Goal: Task Accomplishment & Management: Use online tool/utility

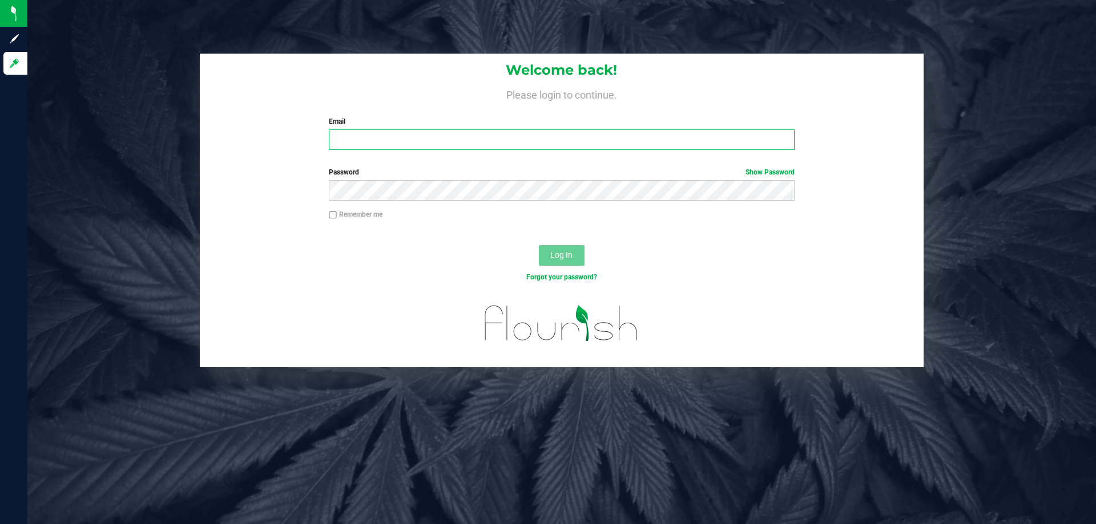
click at [419, 130] on input "Email" at bounding box center [561, 140] width 465 height 21
type input "Adeeb@liveparallel.com"
click at [539, 245] on button "Log In" at bounding box center [562, 255] width 46 height 21
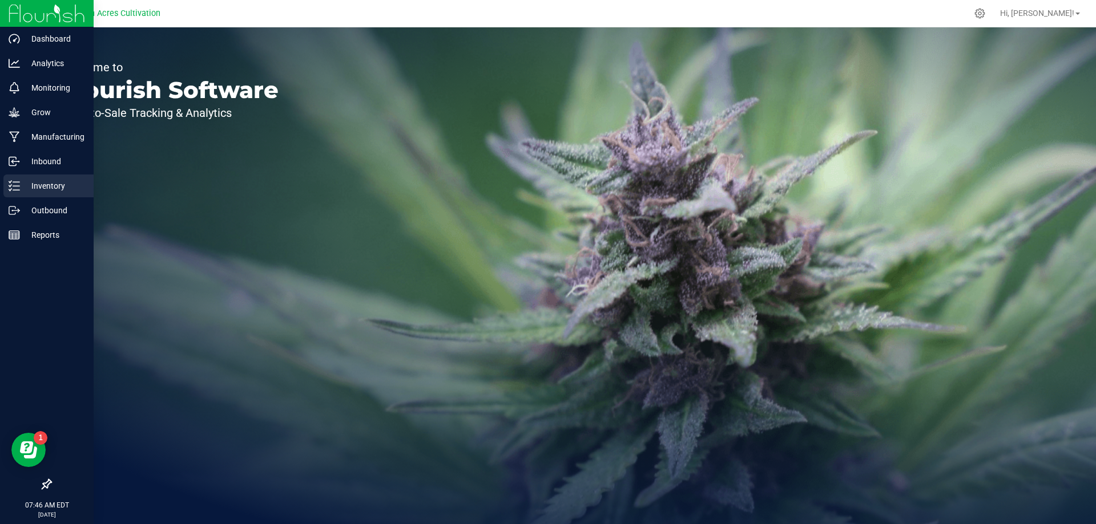
click at [21, 183] on p "Inventory" at bounding box center [54, 186] width 68 height 14
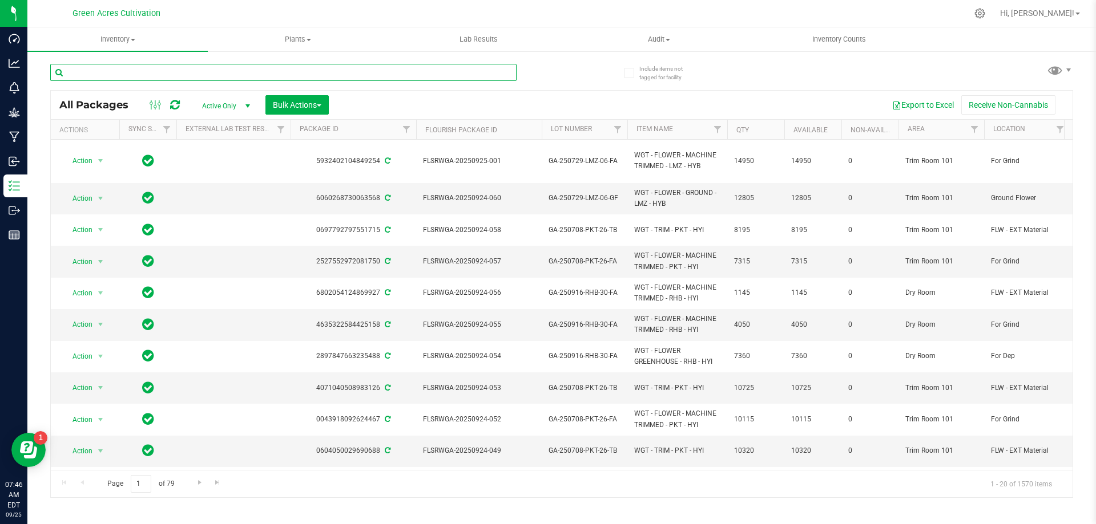
click at [451, 74] on input "text" at bounding box center [283, 72] width 466 height 17
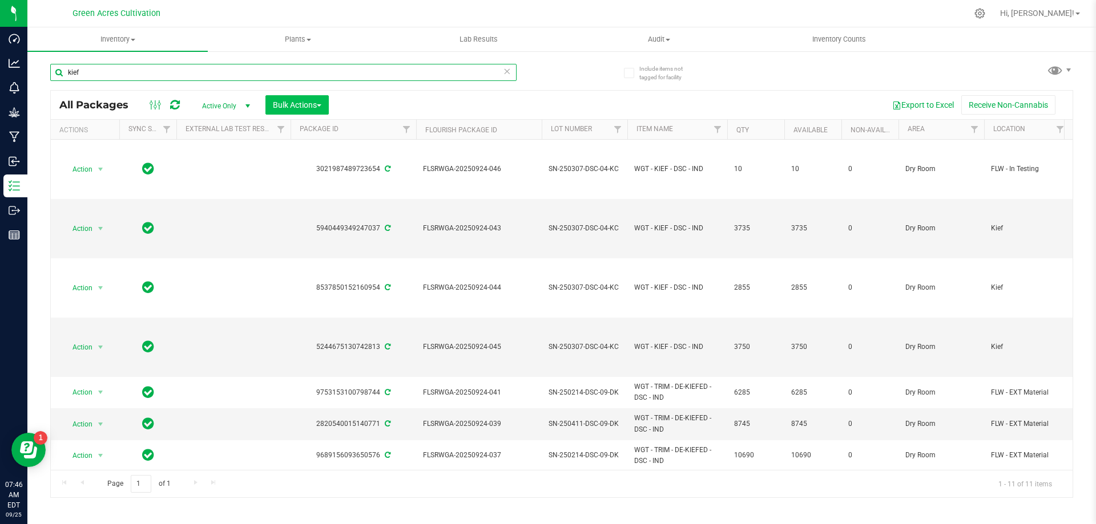
type input "kief"
click at [309, 107] on span "Bulk Actions" at bounding box center [297, 104] width 49 height 9
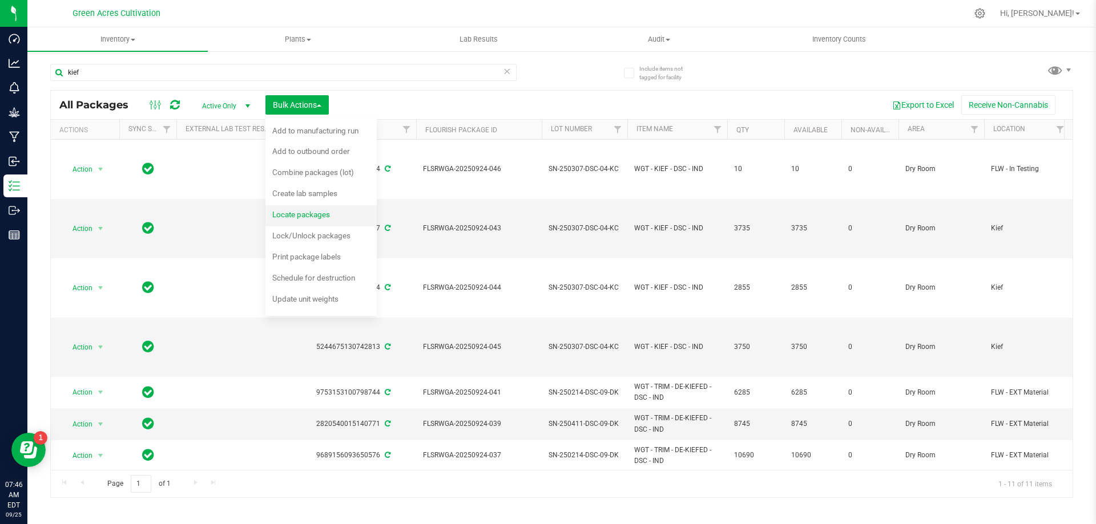
click at [310, 221] on div "Locate packages" at bounding box center [308, 216] width 73 height 18
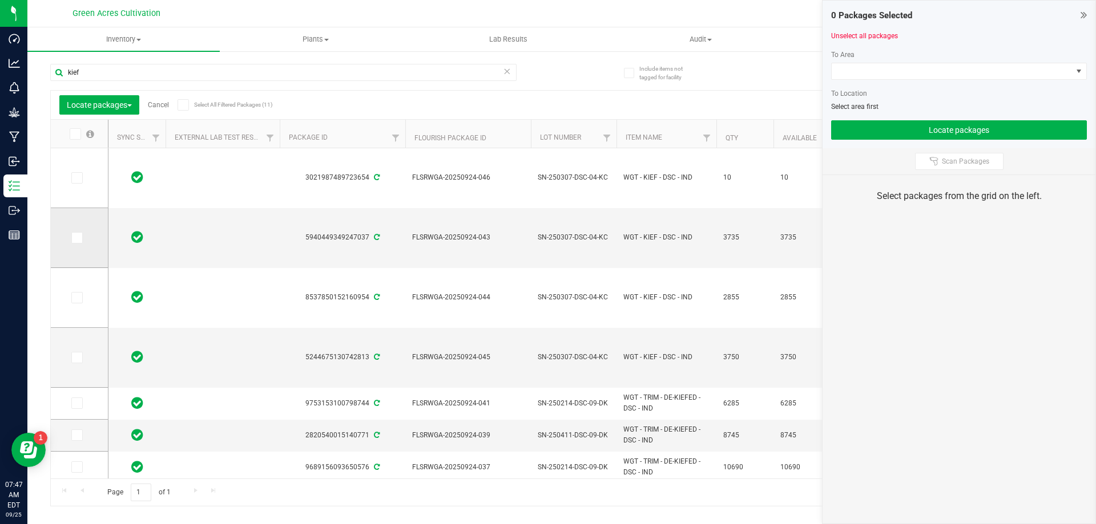
click at [84, 237] on label at bounding box center [79, 237] width 17 height 11
click at [0, 0] on input "checkbox" at bounding box center [0, 0] width 0 height 0
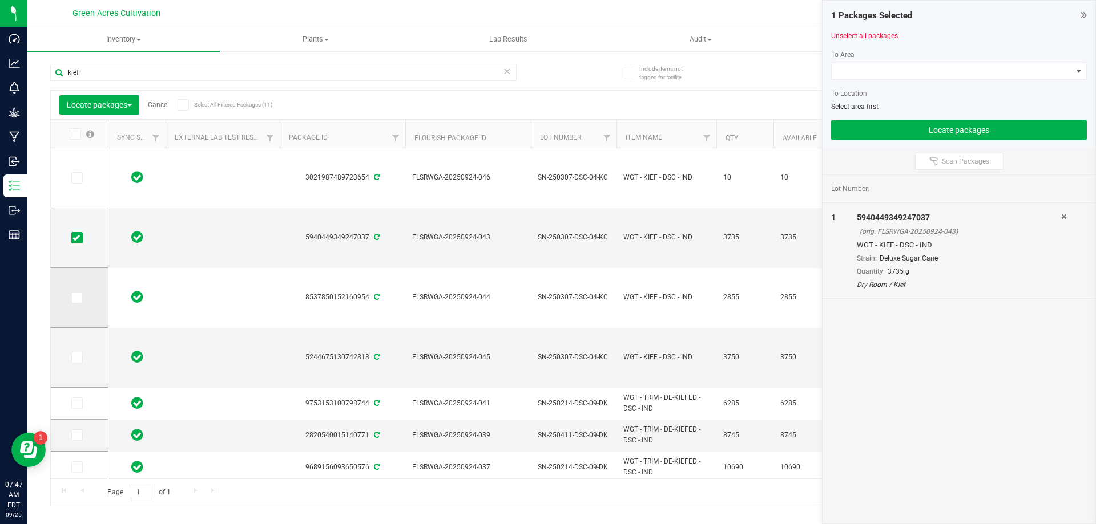
click at [73, 298] on icon at bounding box center [75, 298] width 7 height 0
click at [0, 0] on input "checkbox" at bounding box center [0, 0] width 0 height 0
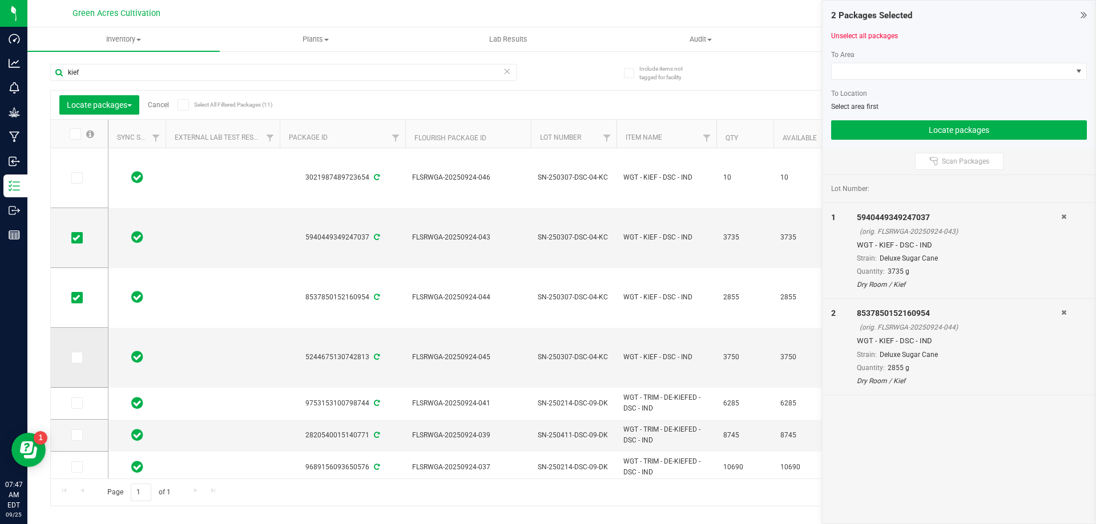
click at [78, 358] on icon at bounding box center [75, 358] width 7 height 0
click at [0, 0] on input "checkbox" at bounding box center [0, 0] width 0 height 0
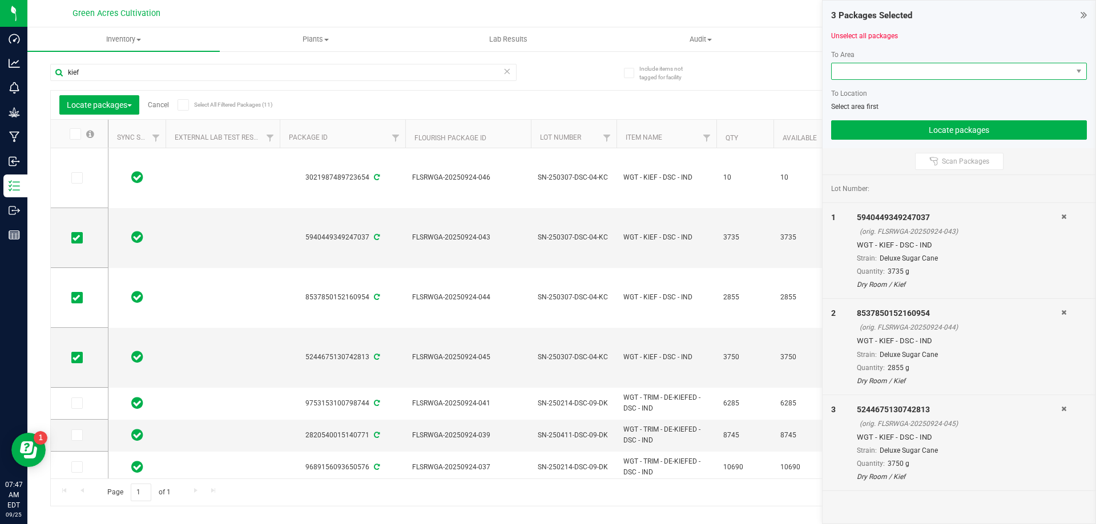
click at [894, 72] on span at bounding box center [951, 71] width 240 height 16
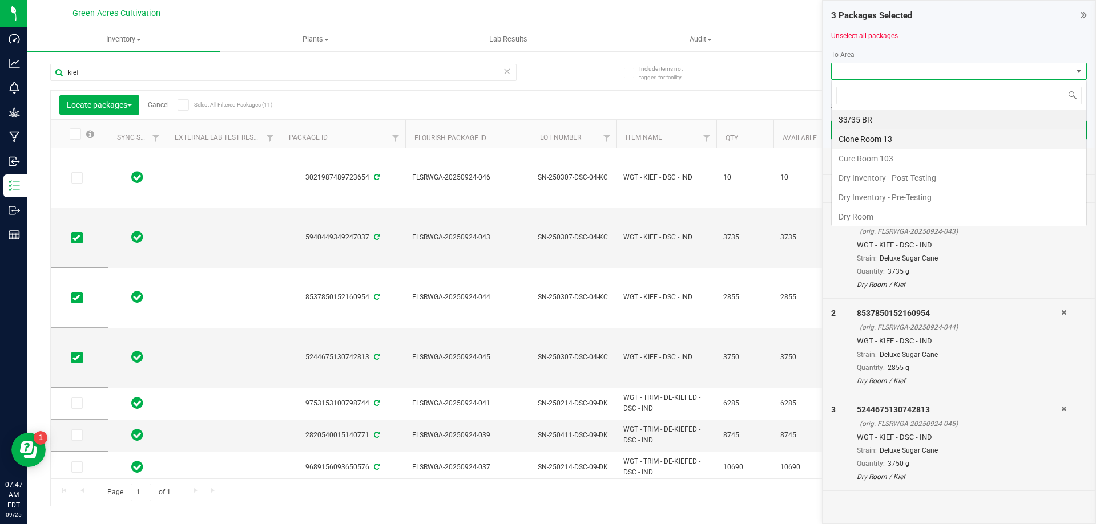
scroll to position [17, 256]
click at [845, 215] on li "Dry Room" at bounding box center [958, 216] width 255 height 19
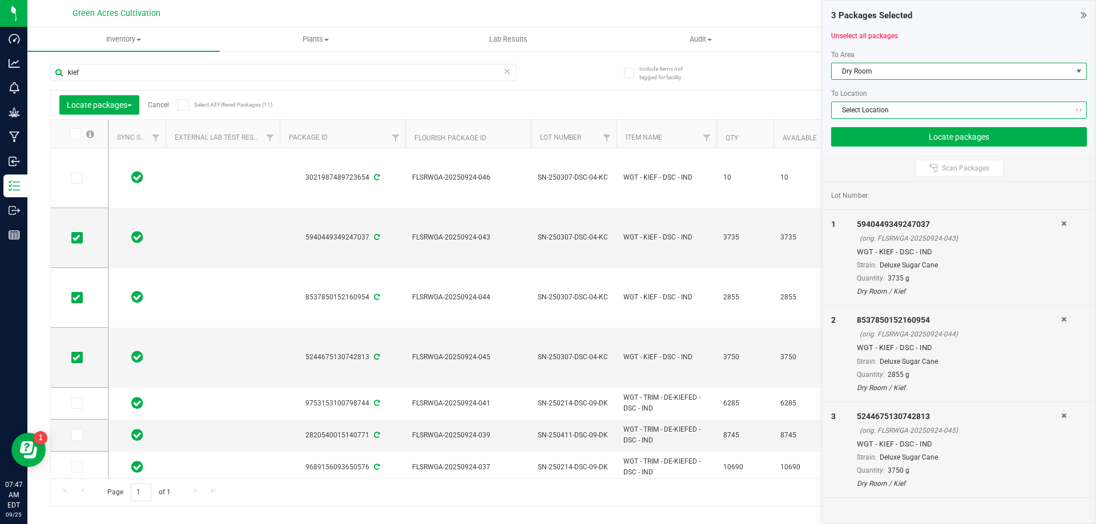
click at [870, 103] on span "Select Location" at bounding box center [951, 110] width 240 height 16
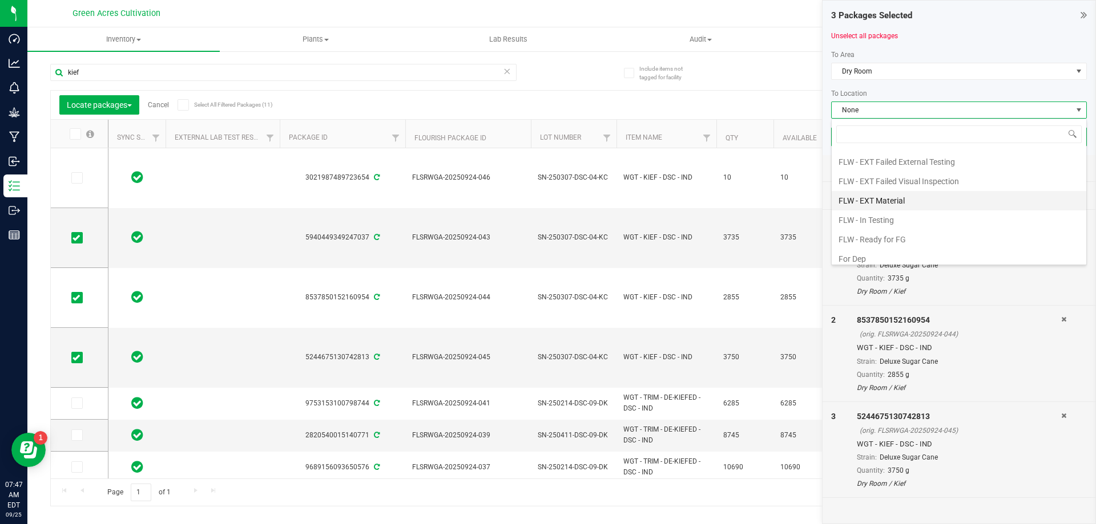
scroll to position [43, 0]
click at [875, 229] on li "FLW - In Testing" at bounding box center [958, 231] width 255 height 19
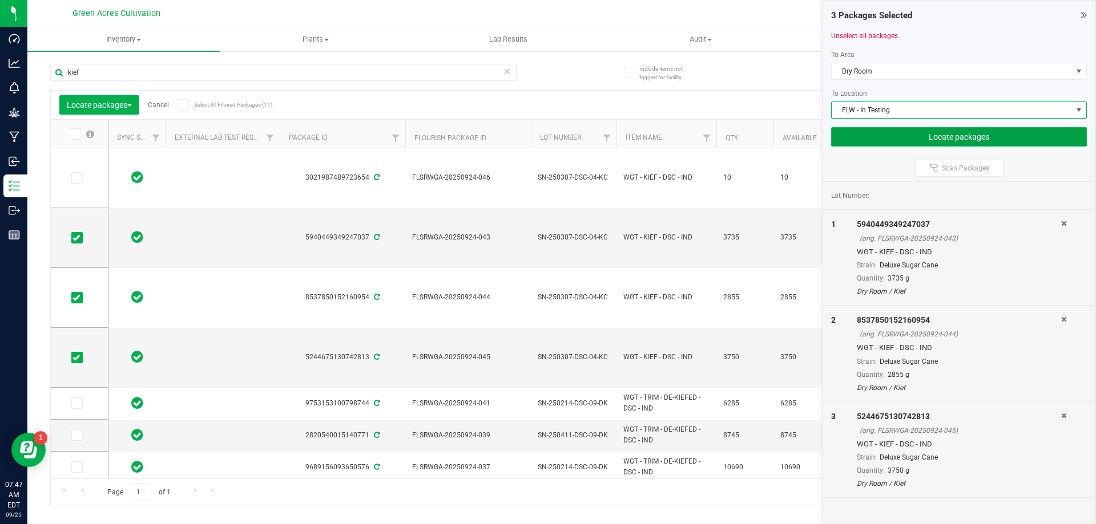
click at [893, 128] on button "Locate packages" at bounding box center [959, 136] width 256 height 19
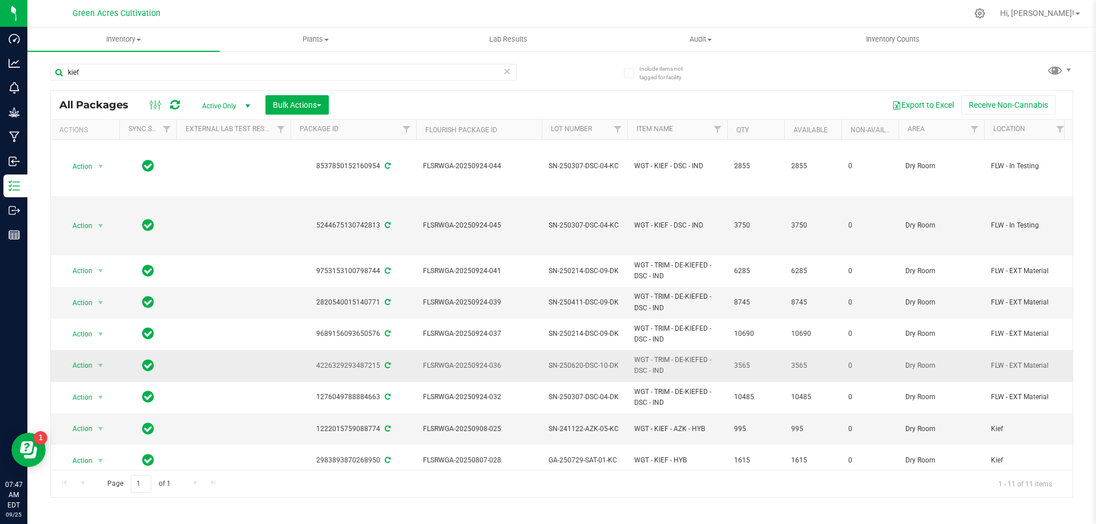
scroll to position [130, 0]
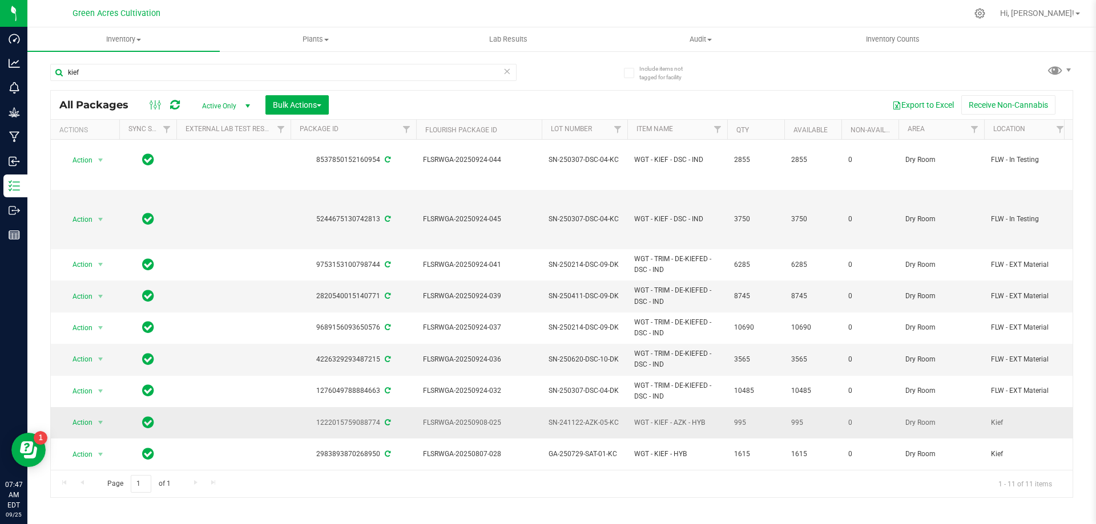
click at [580, 418] on span "SN-241122-AZK-05-KC" at bounding box center [584, 423] width 72 height 11
click at [580, 415] on input "SN-241122-AZK-05-KC" at bounding box center [582, 423] width 82 height 18
click at [645, 471] on div "Page 1 of 1 1 - 11 of 11 items" at bounding box center [562, 483] width 1022 height 27
click at [103, 418] on span "select" at bounding box center [100, 422] width 9 height 9
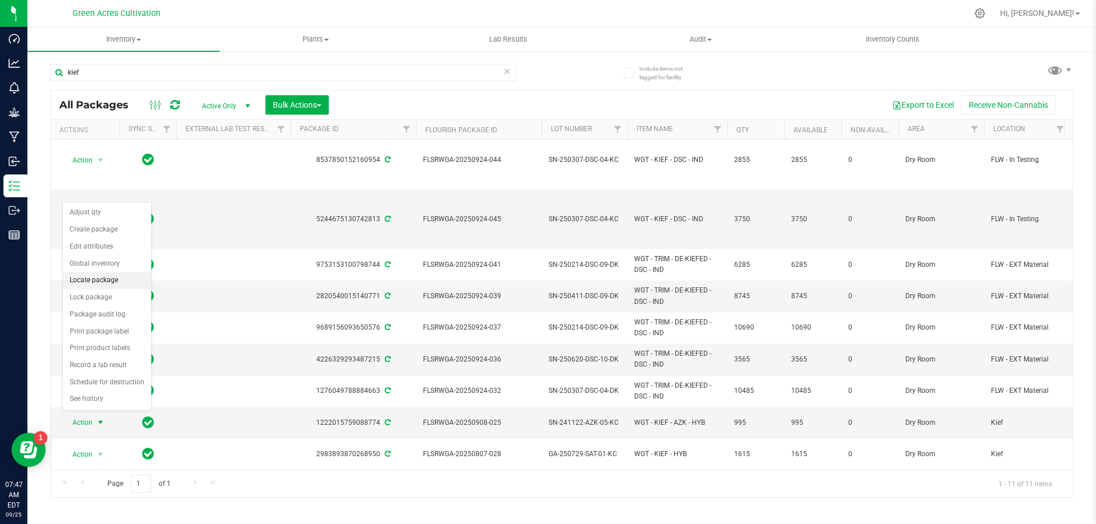
click at [110, 283] on li "Locate package" at bounding box center [107, 280] width 88 height 17
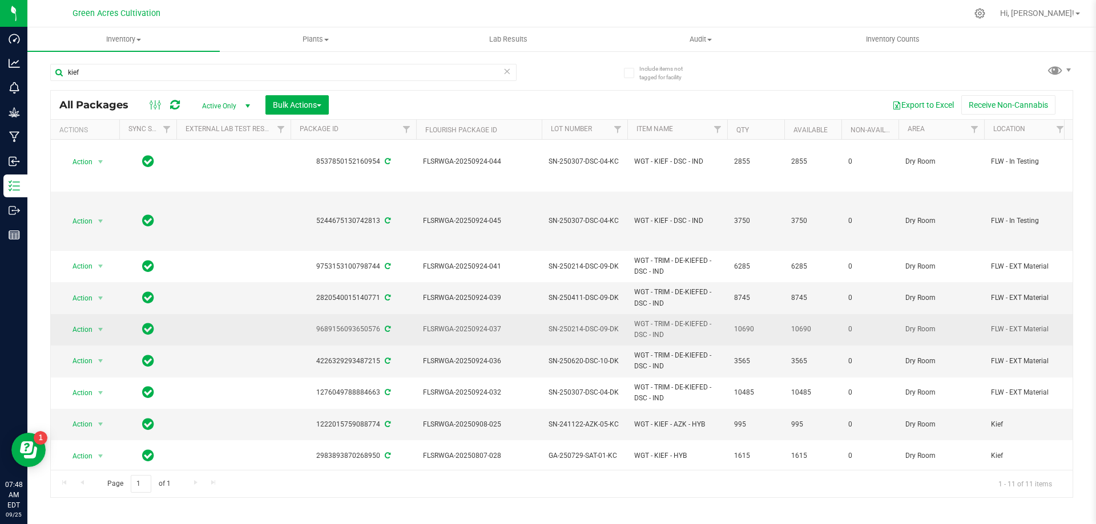
scroll to position [130, 0]
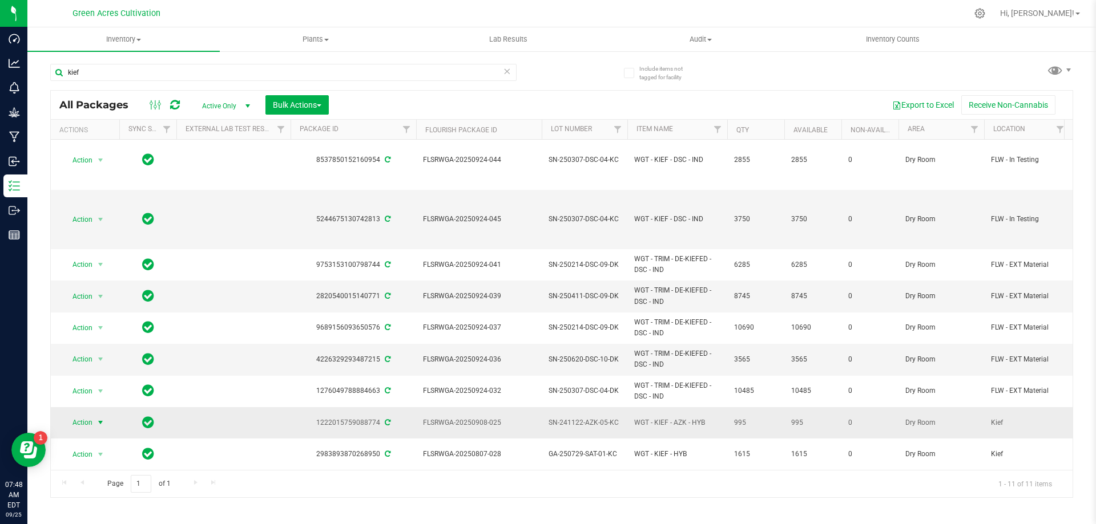
click at [95, 415] on span "select" at bounding box center [101, 423] width 14 height 16
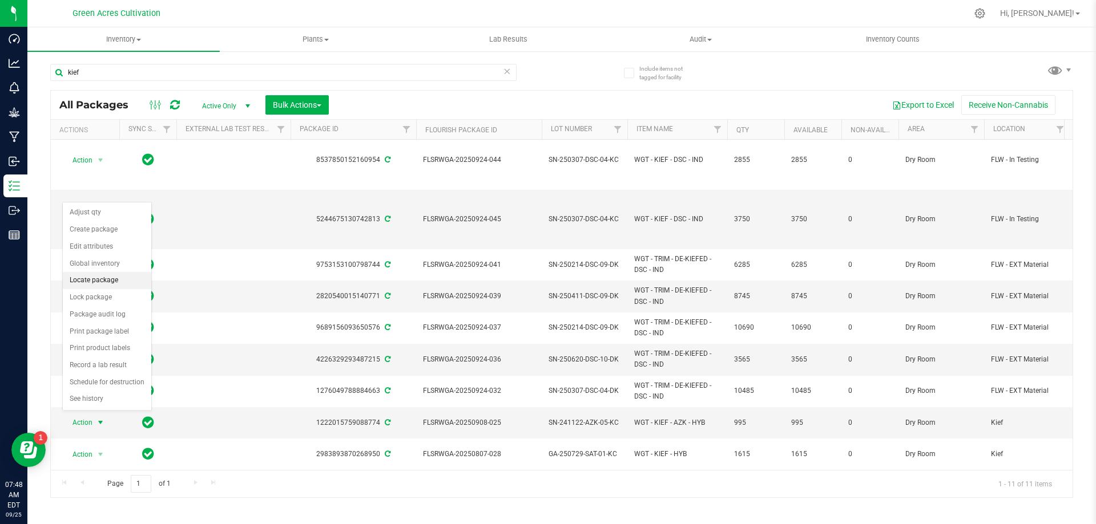
click at [116, 282] on li "Locate package" at bounding box center [107, 280] width 88 height 17
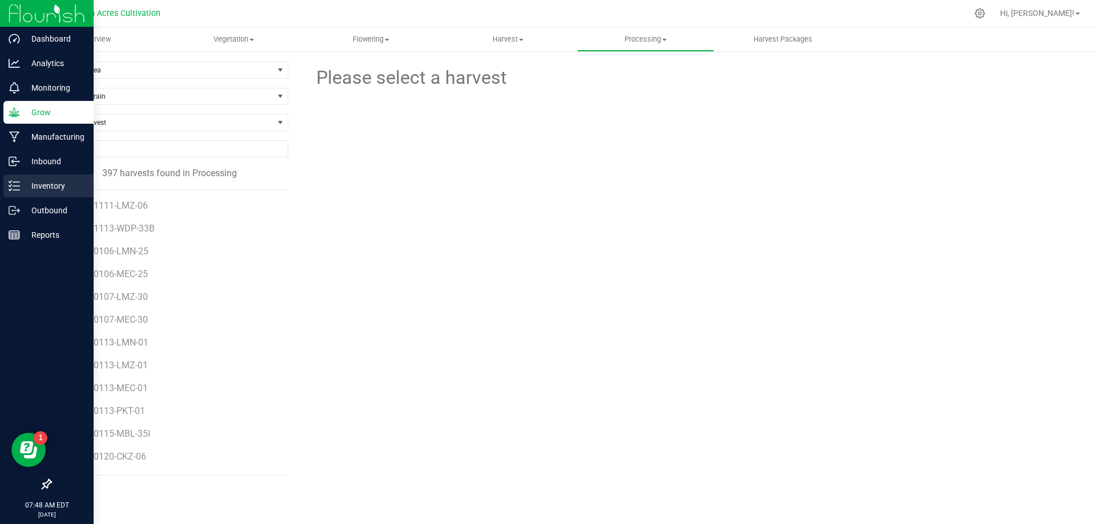
click at [20, 185] on p "Inventory" at bounding box center [54, 186] width 68 height 14
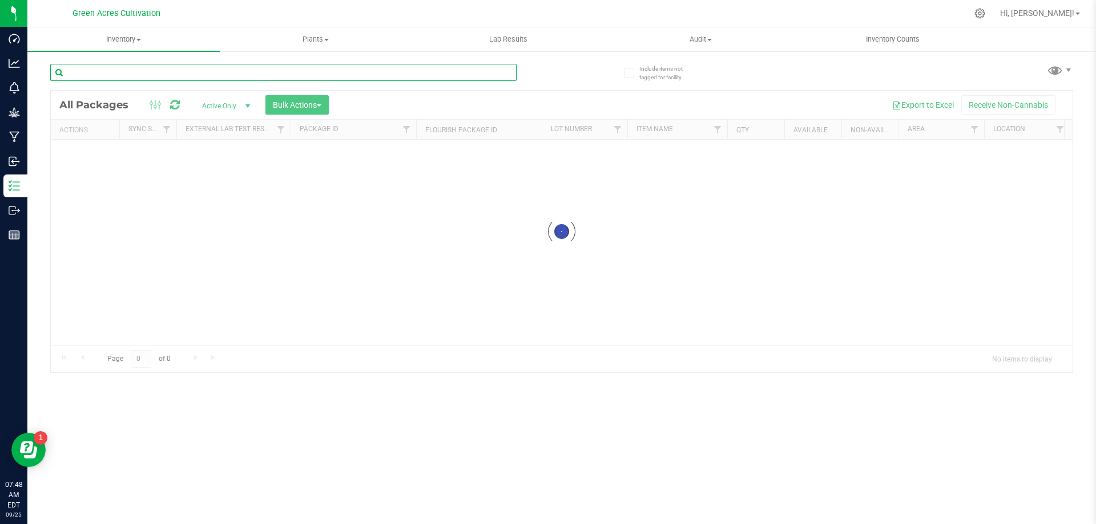
click at [268, 77] on input "text" at bounding box center [283, 72] width 466 height 17
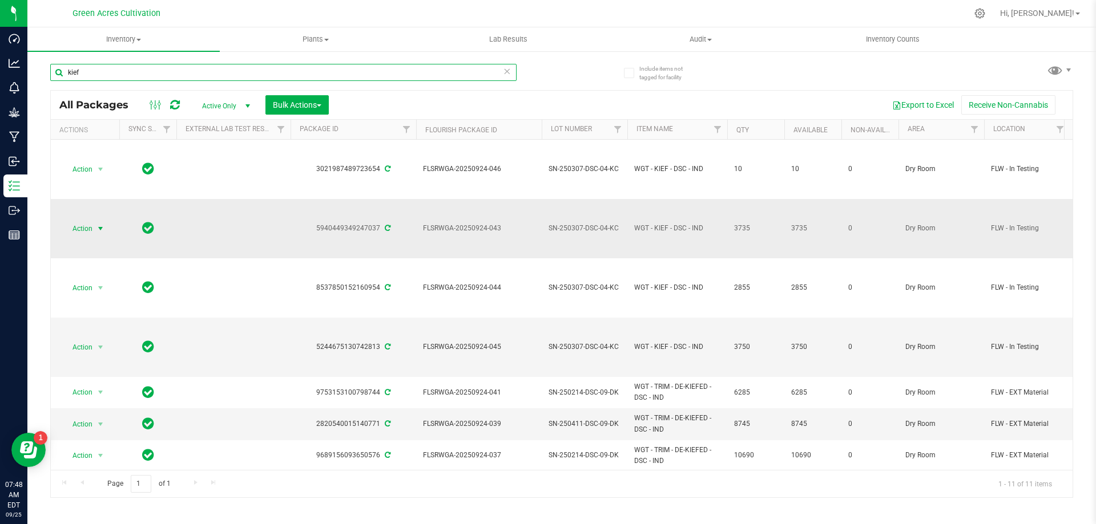
type input "kief"
click at [88, 232] on span "Action" at bounding box center [77, 229] width 31 height 16
click at [535, 243] on td "FLSRWGA-20250924-043" at bounding box center [479, 228] width 126 height 59
click at [475, 227] on span "FLSRWGA-20250924-043" at bounding box center [479, 228] width 112 height 11
click at [99, 231] on span "select" at bounding box center [100, 228] width 9 height 9
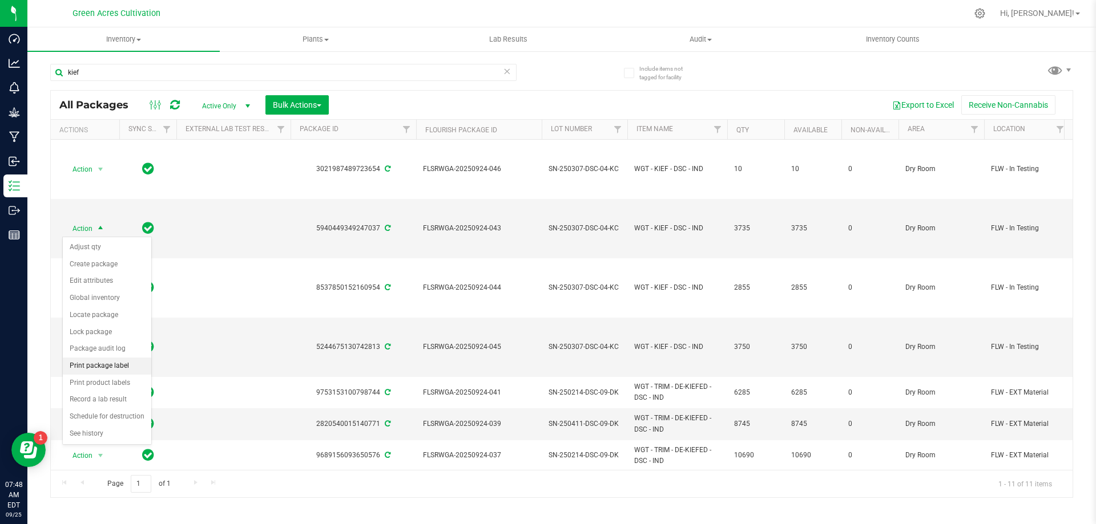
click at [102, 365] on li "Print package label" at bounding box center [107, 366] width 88 height 17
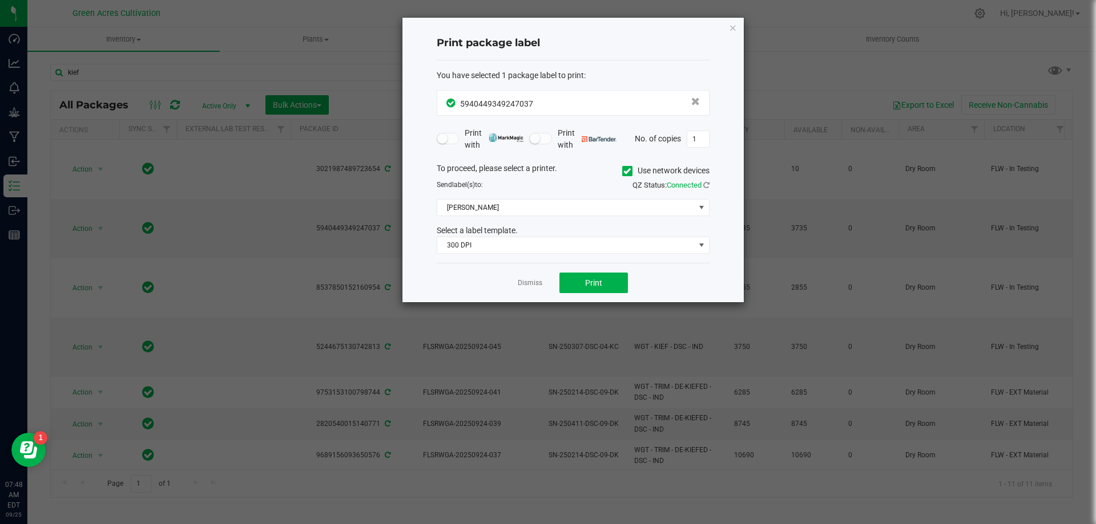
click at [625, 171] on icon at bounding box center [626, 171] width 7 height 0
click at [0, 0] on input "Use network devices" at bounding box center [0, 0] width 0 height 0
click at [574, 207] on span at bounding box center [565, 208] width 257 height 16
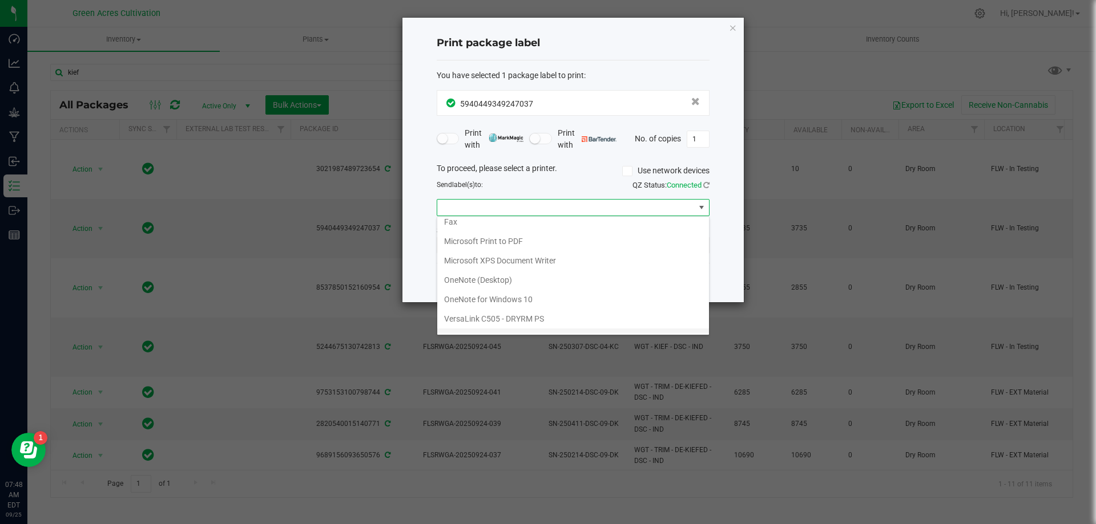
scroll to position [41, 0]
click at [500, 321] on ZPL "ZDesigner ZD420-203dpi ZPL" at bounding box center [573, 323] width 272 height 19
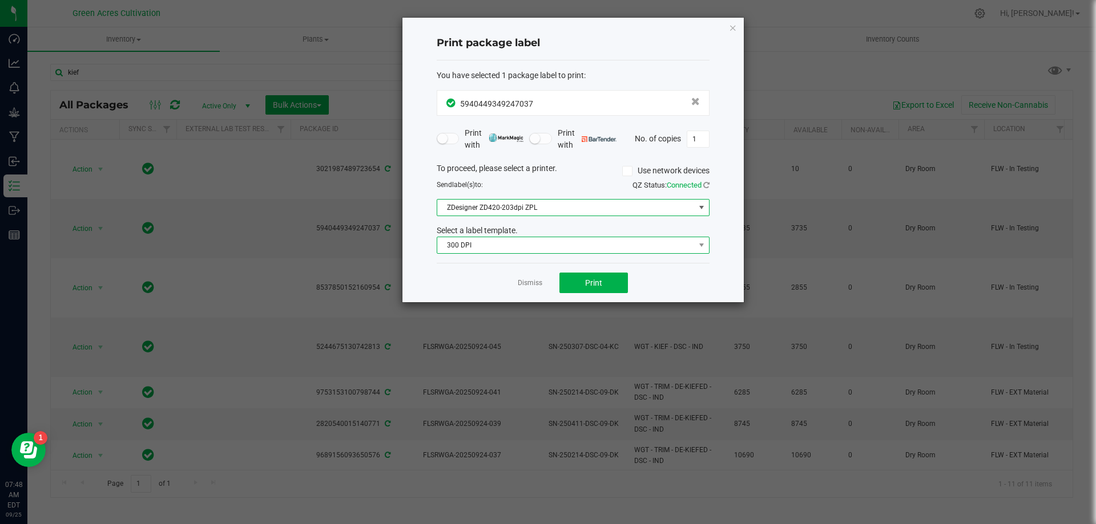
click at [494, 243] on span "300 DPI" at bounding box center [565, 245] width 257 height 16
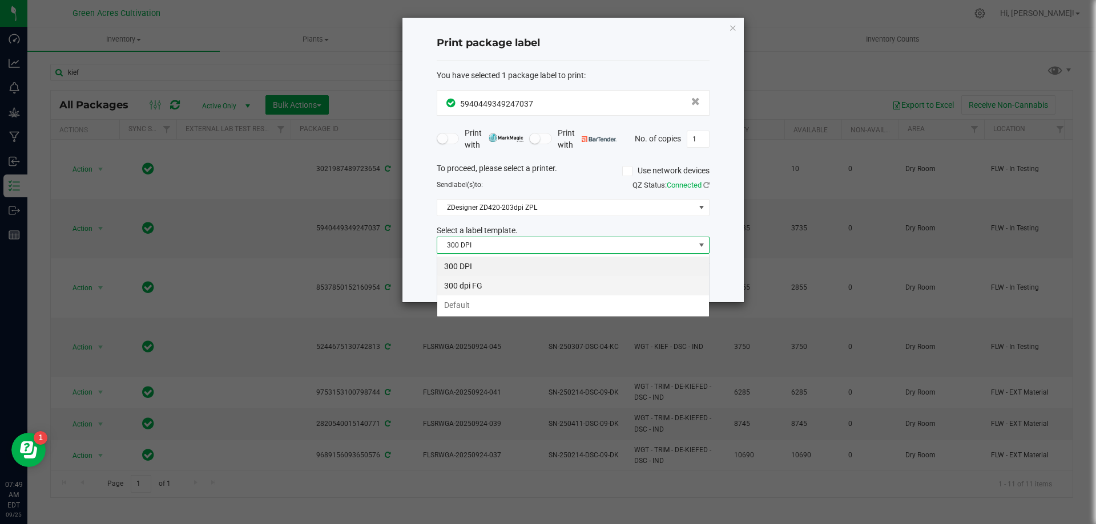
scroll to position [17, 273]
click at [471, 304] on li "Default" at bounding box center [573, 305] width 272 height 19
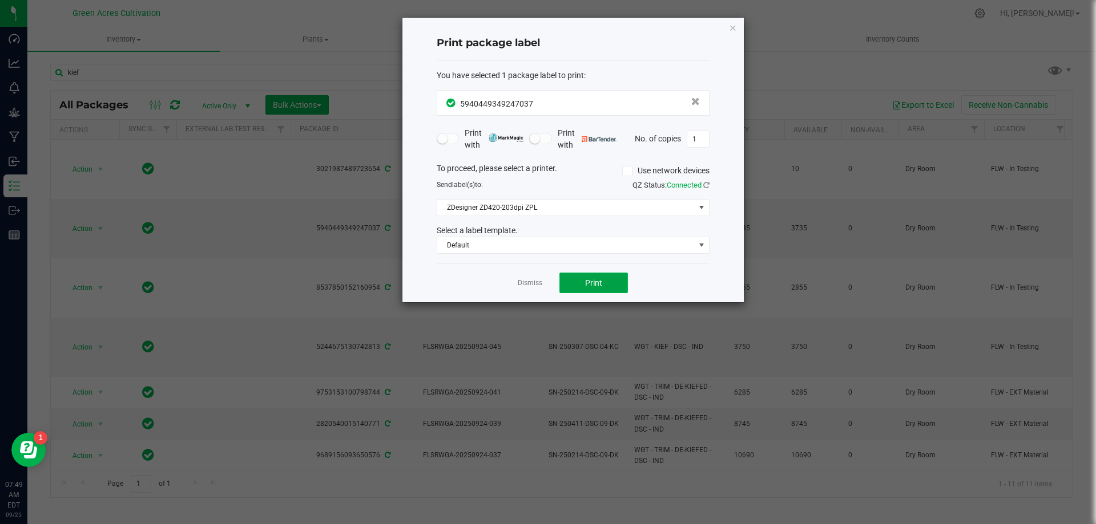
click at [570, 281] on button "Print" at bounding box center [593, 283] width 68 height 21
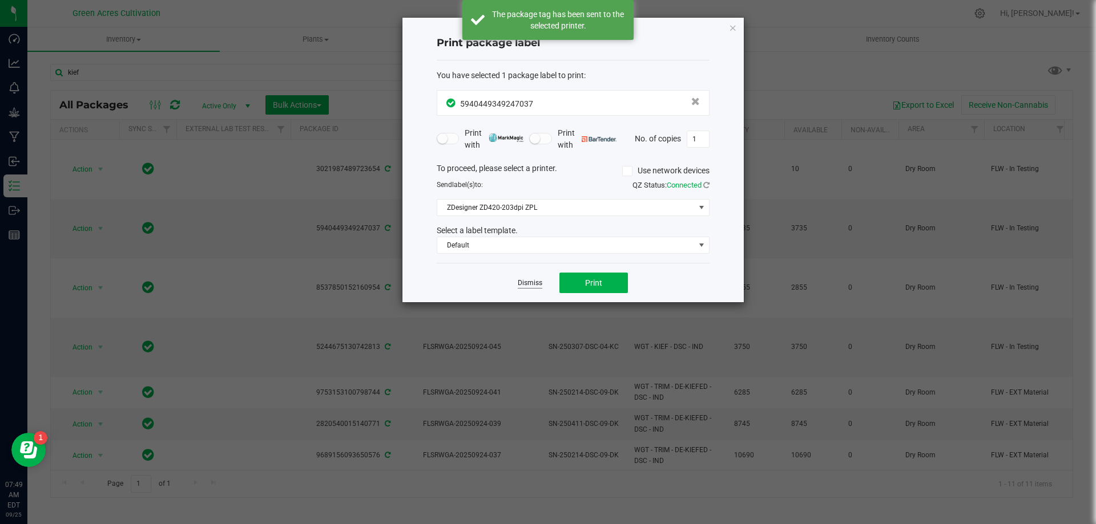
click at [533, 283] on link "Dismiss" at bounding box center [530, 283] width 25 height 10
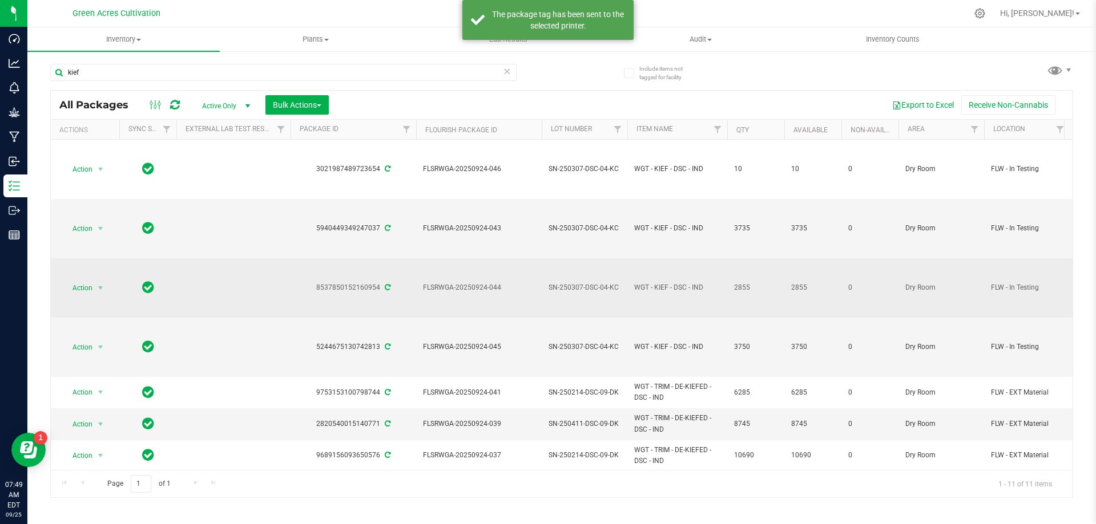
click at [111, 290] on div "Action Action Adjust qty Create package Edit attributes Global inventory Locate…" at bounding box center [85, 288] width 55 height 16
click at [98, 288] on span "select" at bounding box center [100, 288] width 9 height 9
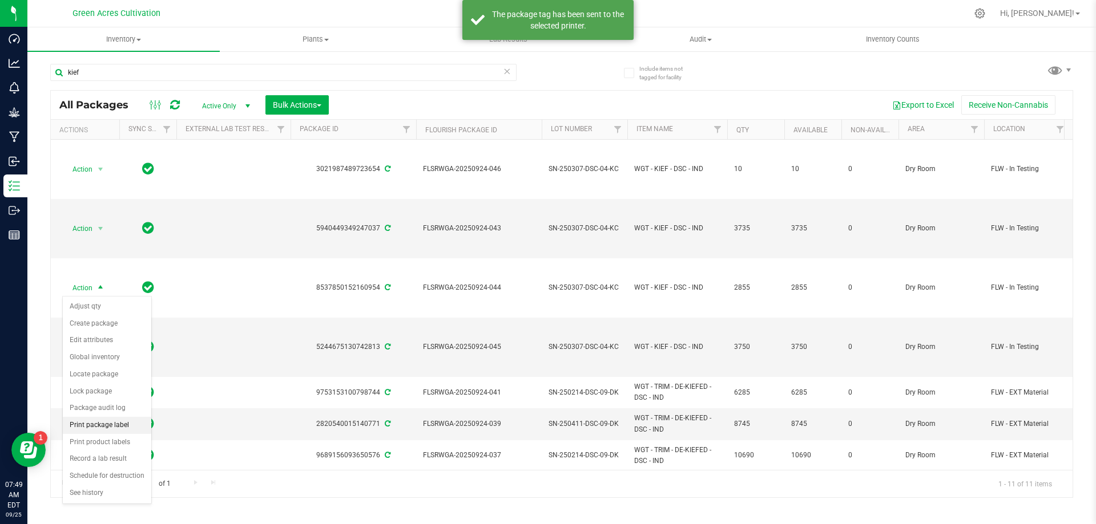
click at [98, 428] on li "Print package label" at bounding box center [107, 425] width 88 height 17
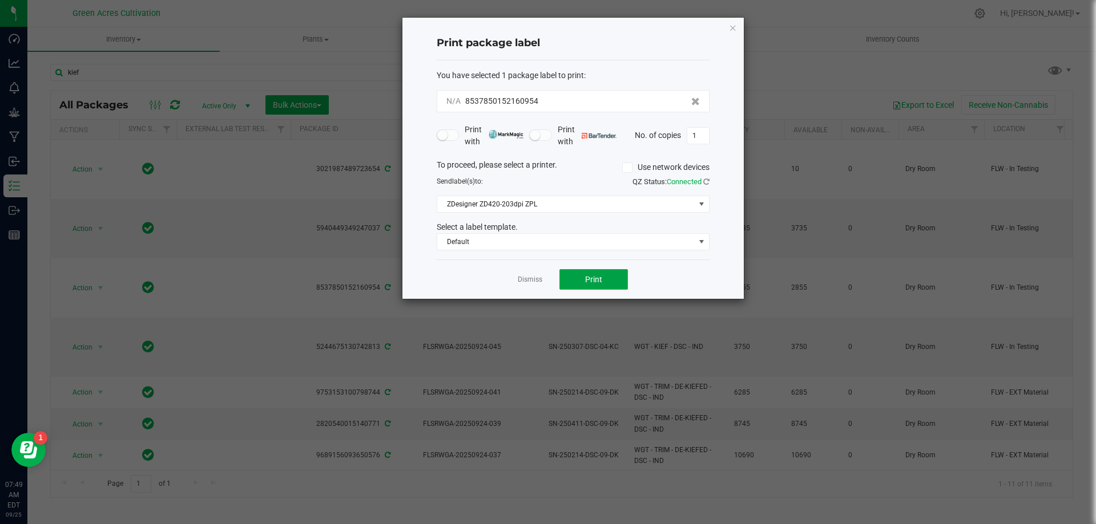
click at [572, 273] on button "Print" at bounding box center [593, 279] width 68 height 21
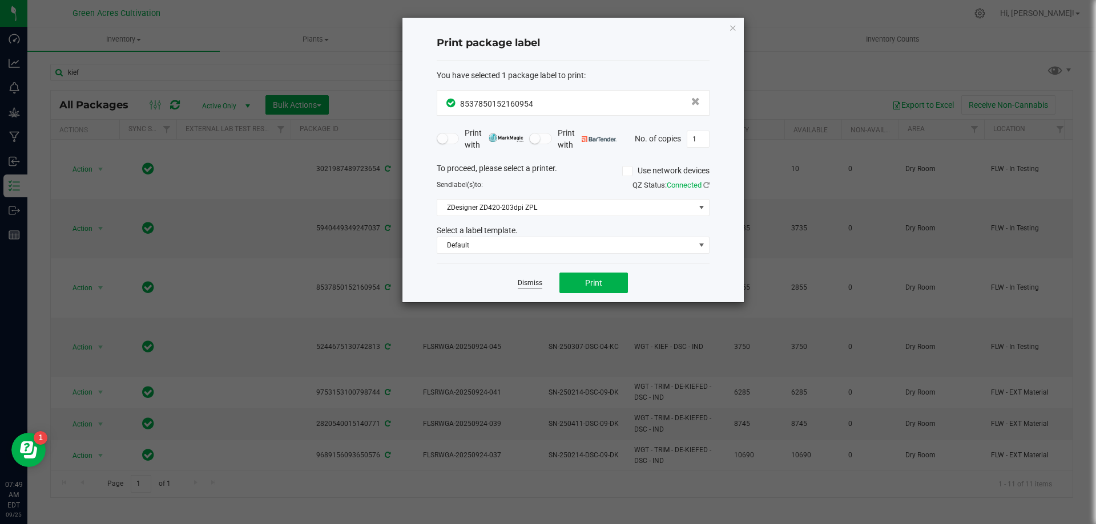
click at [530, 284] on link "Dismiss" at bounding box center [530, 283] width 25 height 10
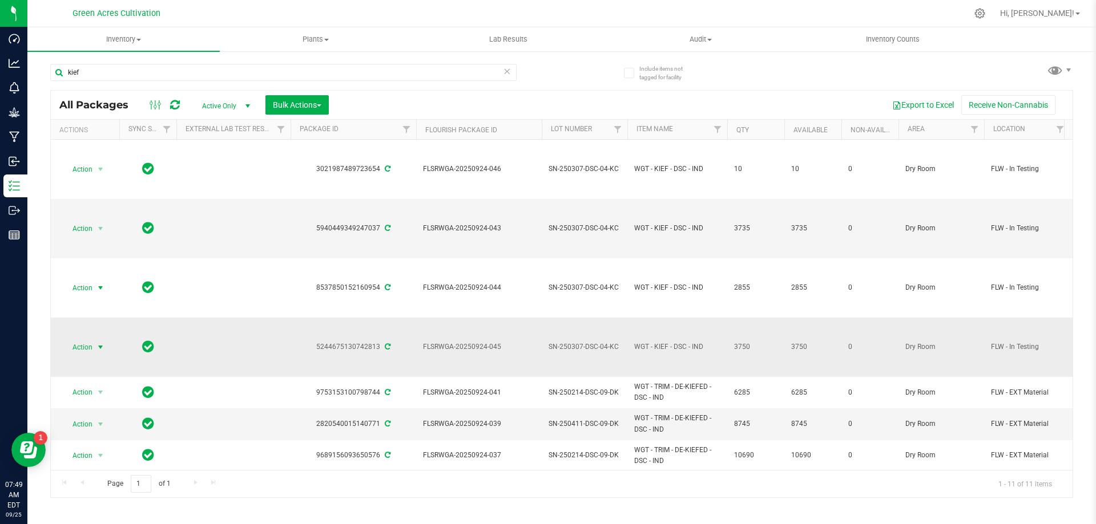
click at [88, 347] on span "Action" at bounding box center [77, 348] width 31 height 16
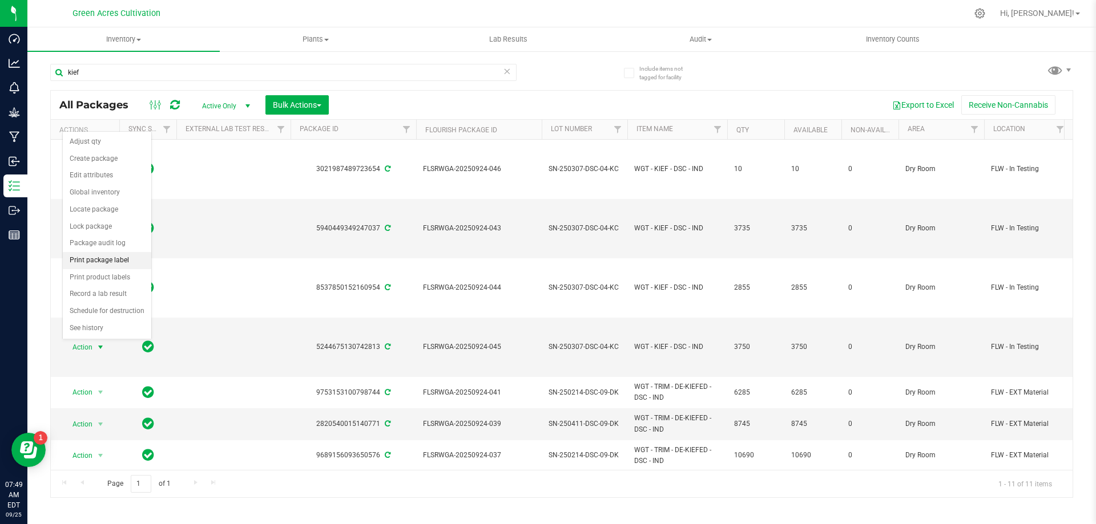
click at [107, 258] on li "Print package label" at bounding box center [107, 260] width 88 height 17
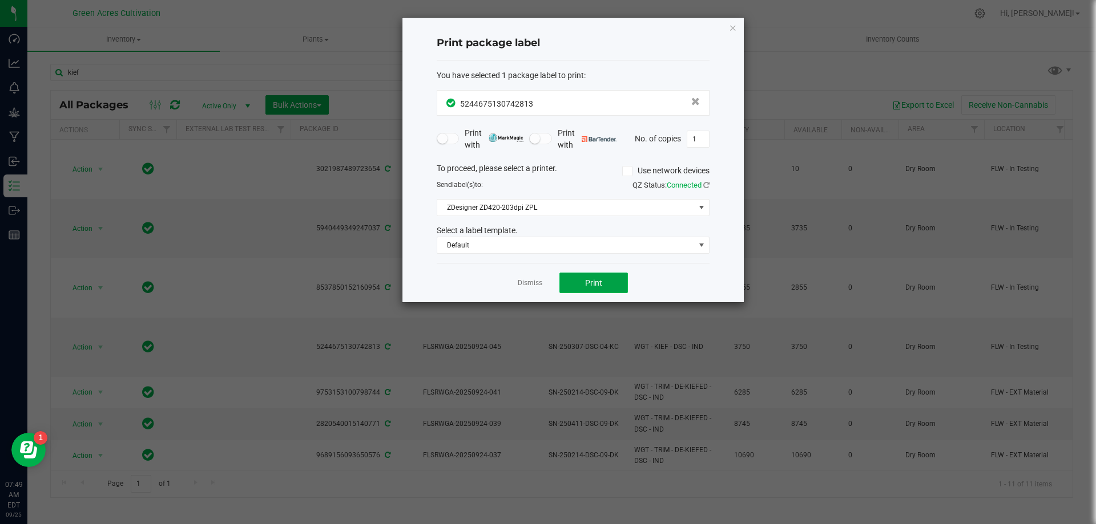
click at [587, 284] on span "Print" at bounding box center [593, 282] width 17 height 9
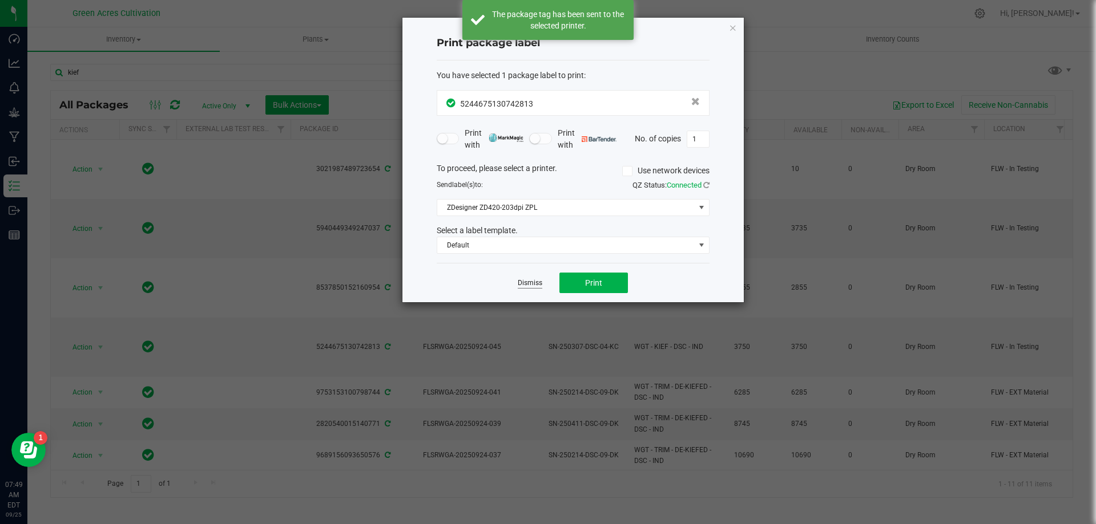
click at [535, 281] on link "Dismiss" at bounding box center [530, 283] width 25 height 10
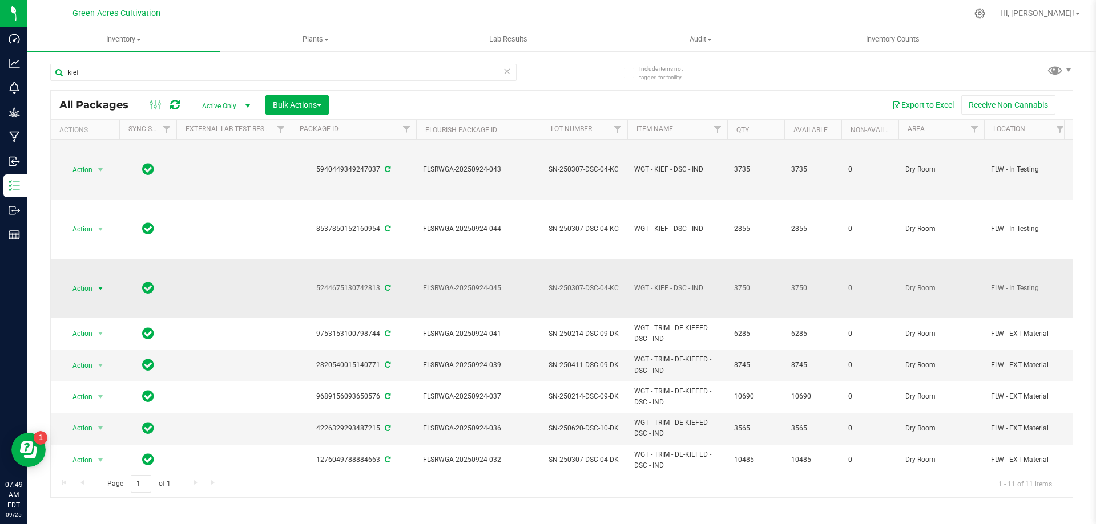
scroll to position [130, 0]
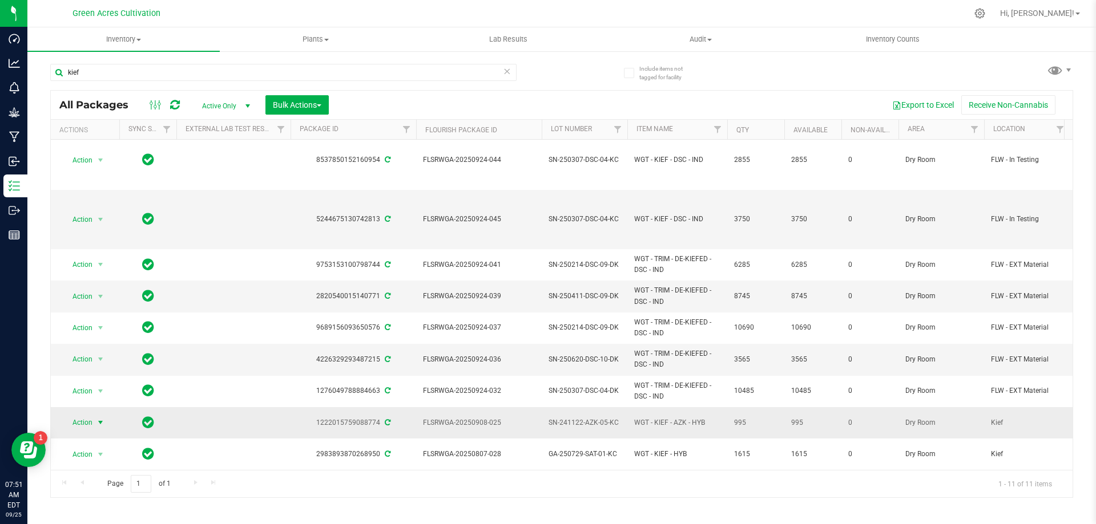
click at [94, 420] on span "select" at bounding box center [101, 423] width 14 height 16
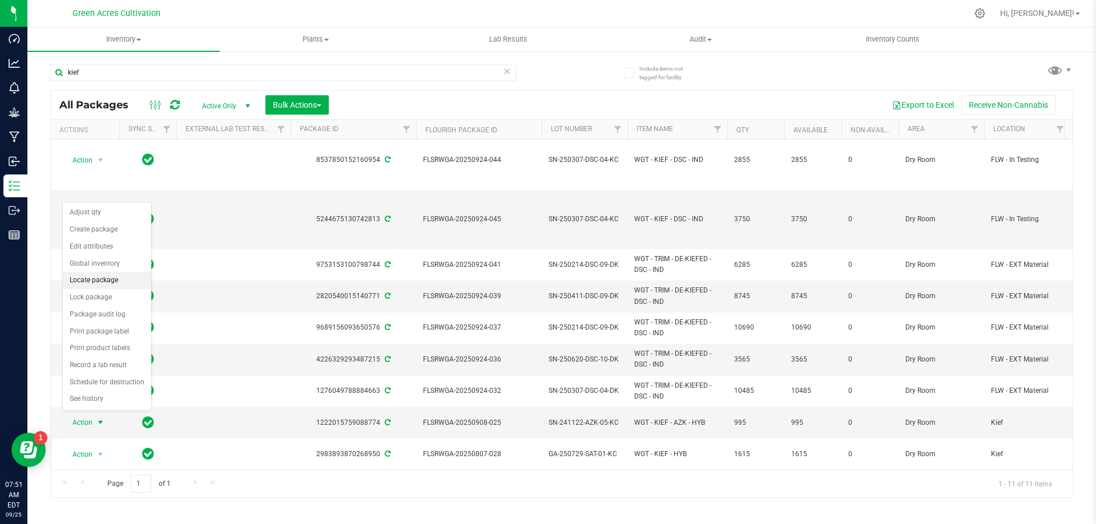
click at [116, 280] on li "Locate package" at bounding box center [107, 280] width 88 height 17
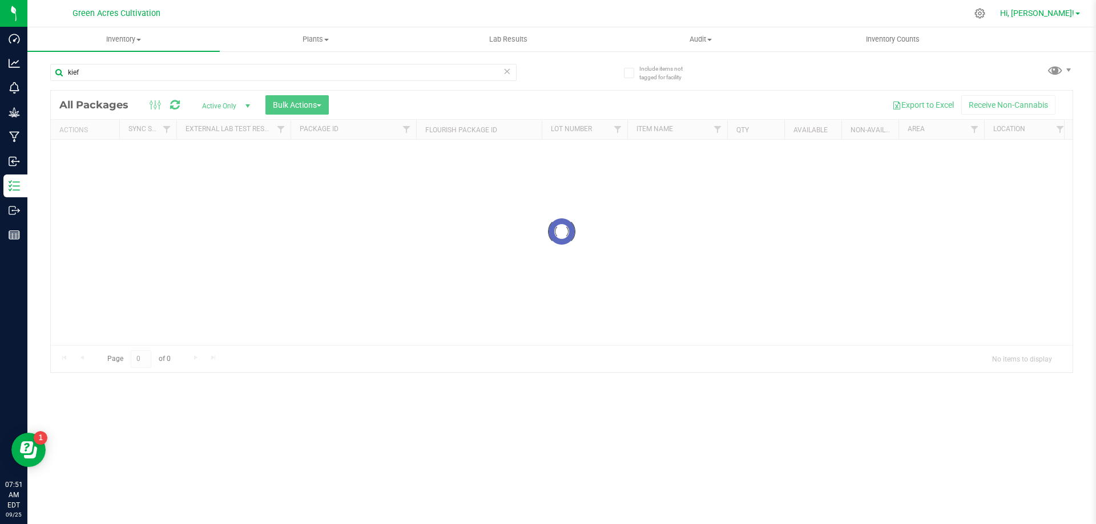
click at [1056, 10] on div "Green Acres Cultivation Hi, Andy! Inventory All packages All inventory Waste lo…" at bounding box center [561, 262] width 1068 height 524
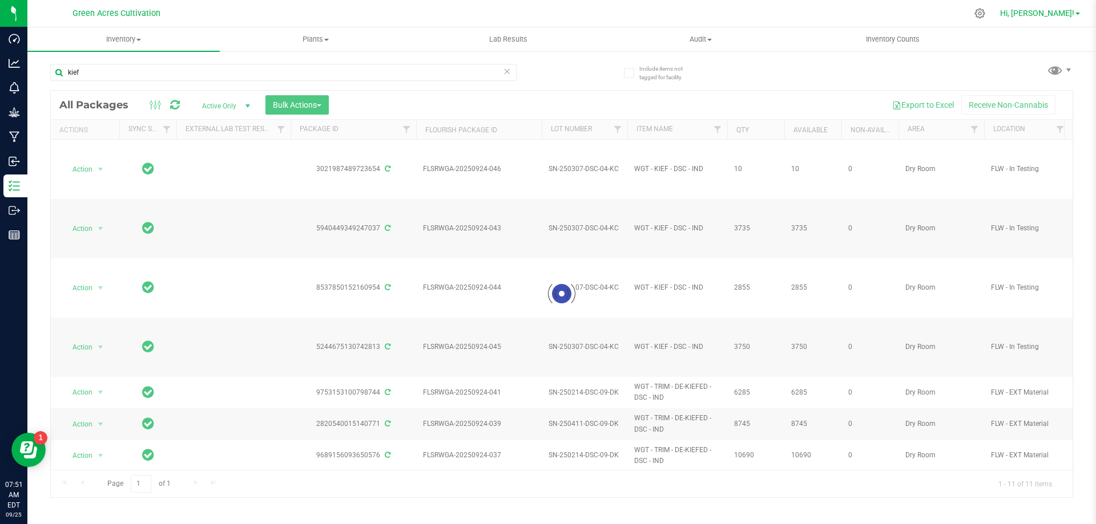
click at [1071, 17] on span "Hi, [PERSON_NAME]!" at bounding box center [1037, 13] width 74 height 9
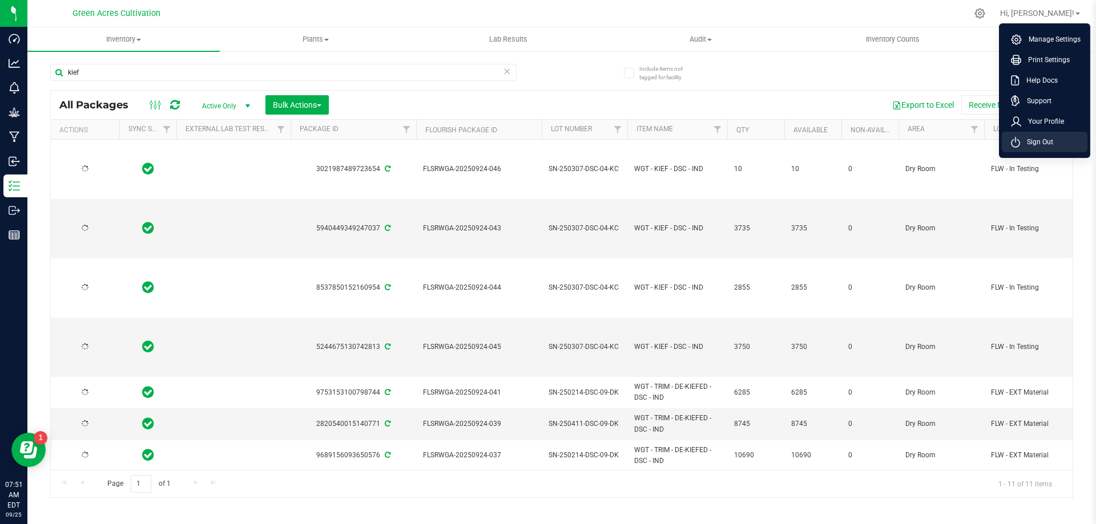
click at [1037, 141] on span "Sign Out" at bounding box center [1036, 141] width 33 height 11
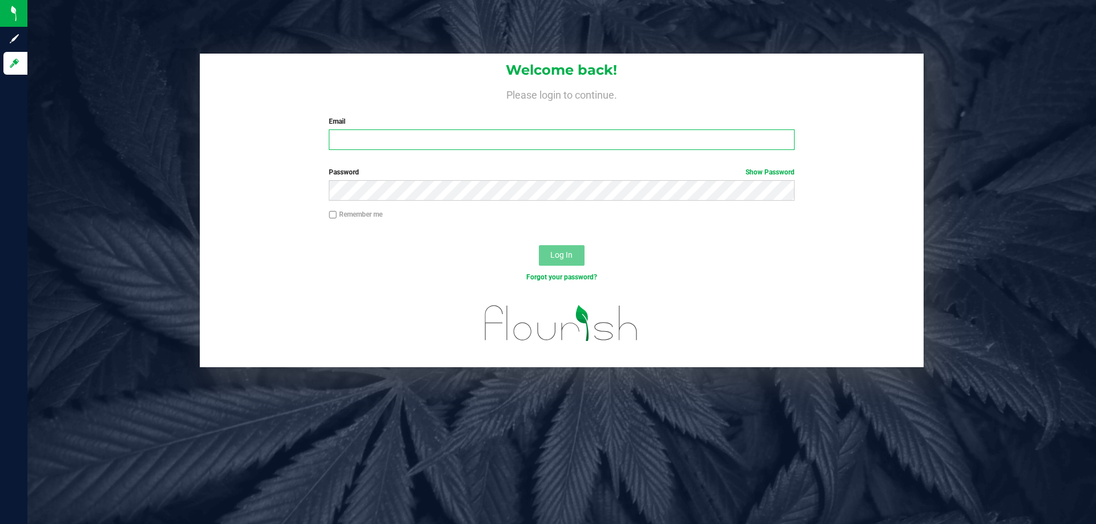
click at [418, 148] on input "Email" at bounding box center [561, 140] width 465 height 21
click at [539, 245] on button "Log In" at bounding box center [562, 255] width 46 height 21
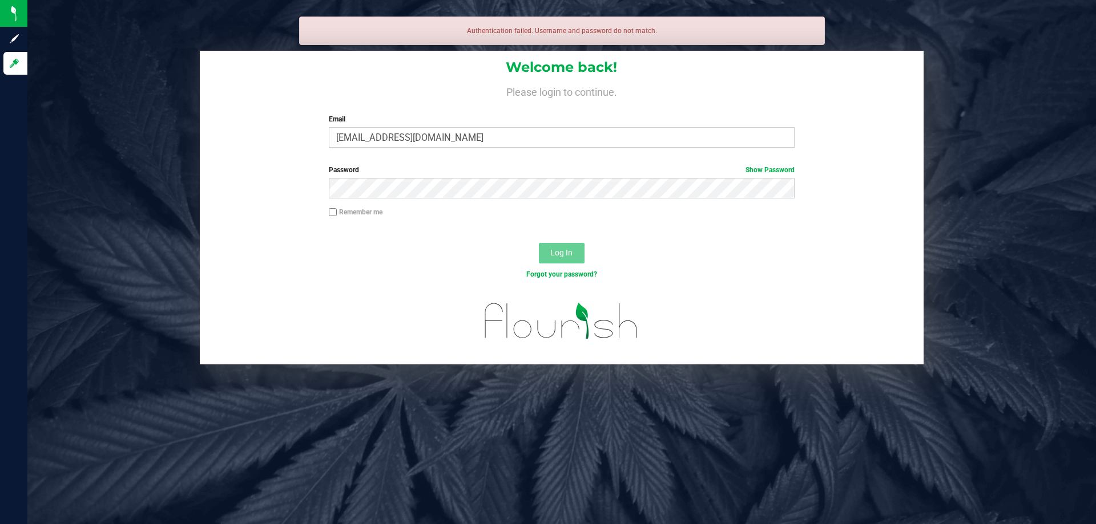
click at [439, 200] on div "Password Show Password" at bounding box center [562, 186] width 724 height 42
click at [380, 135] on input "adeeb@livparallel.com" at bounding box center [561, 137] width 465 height 21
type input "[EMAIL_ADDRESS][DOMAIN_NAME]"
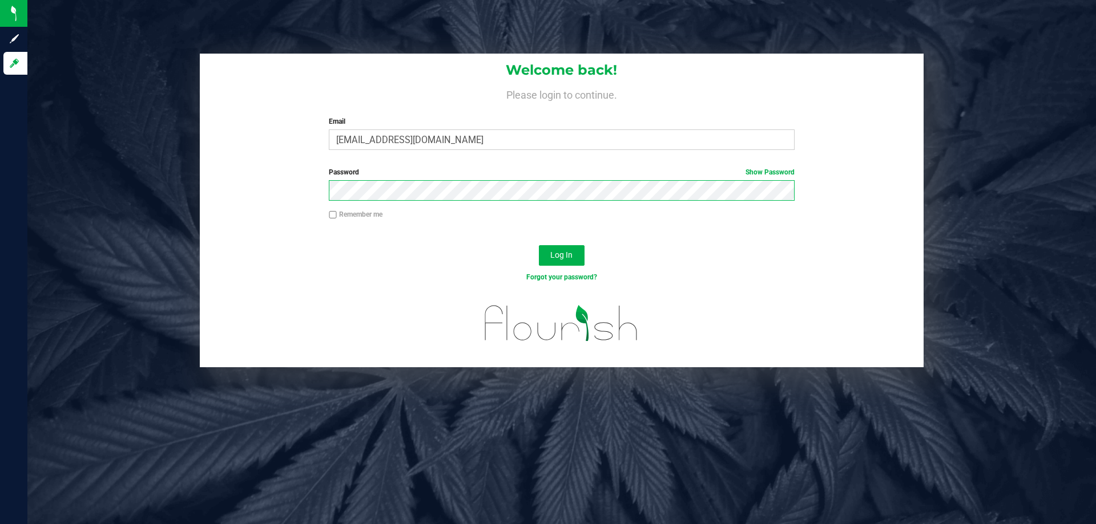
click at [539, 245] on button "Log In" at bounding box center [562, 255] width 46 height 21
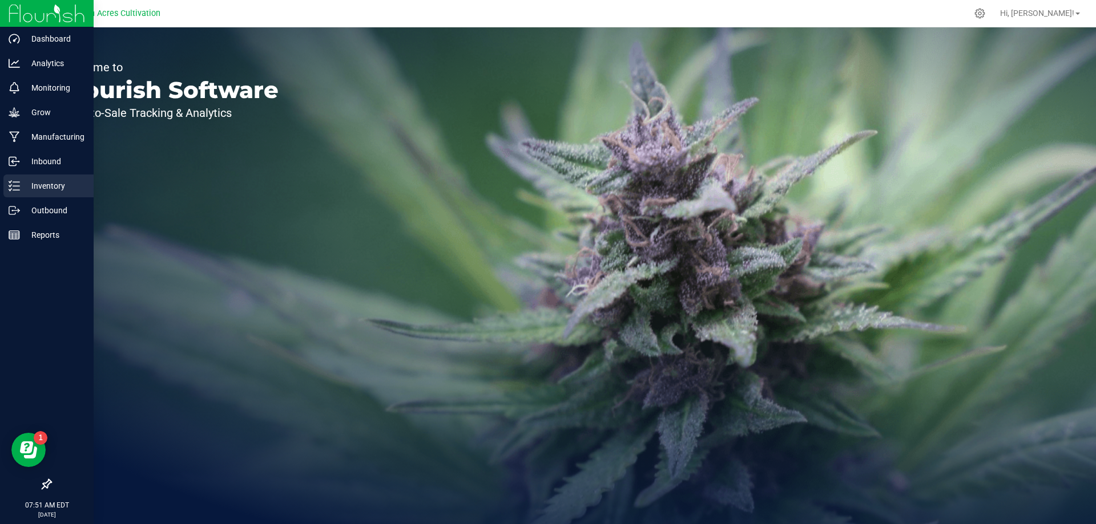
click at [33, 184] on p "Inventory" at bounding box center [54, 186] width 68 height 14
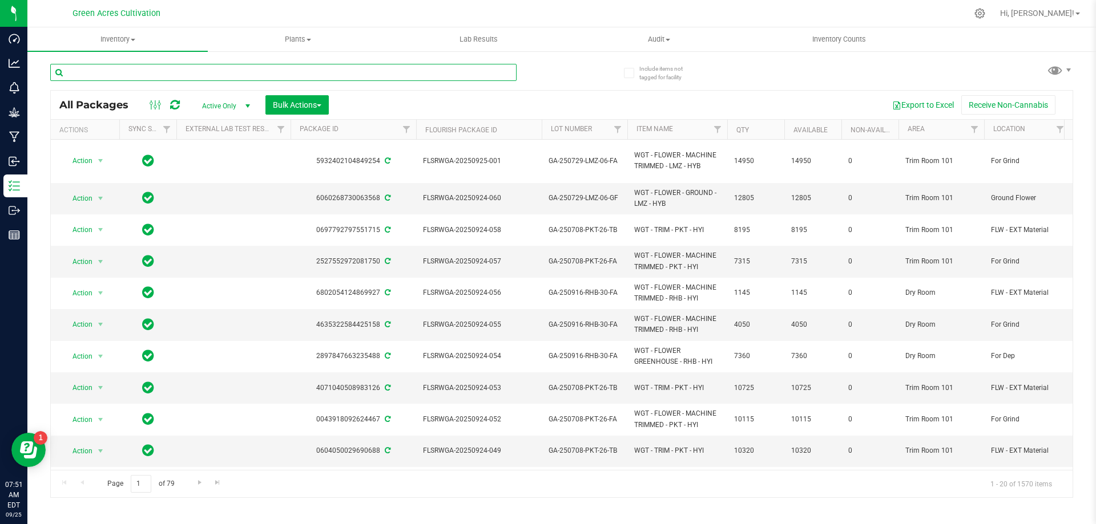
click at [346, 75] on input "text" at bounding box center [283, 72] width 466 height 17
paste input "SN-241122-AZK-05-KC"
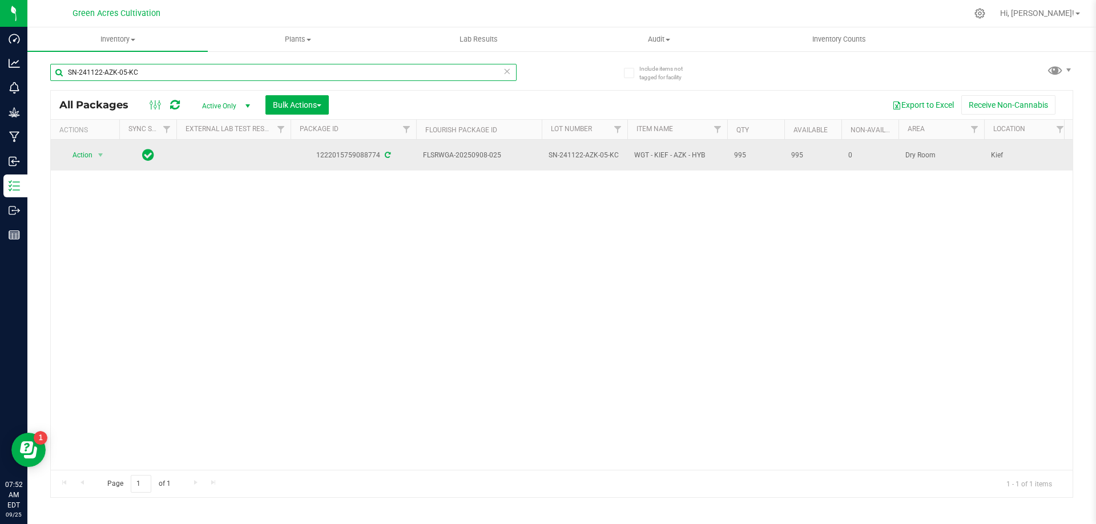
type input "SN-241122-AZK-05-KC"
click at [60, 147] on div "Action Action Adjust qty Create package Edit attributes Global inventory Locate…" at bounding box center [85, 155] width 55 height 16
click at [72, 152] on span "Action" at bounding box center [77, 155] width 31 height 16
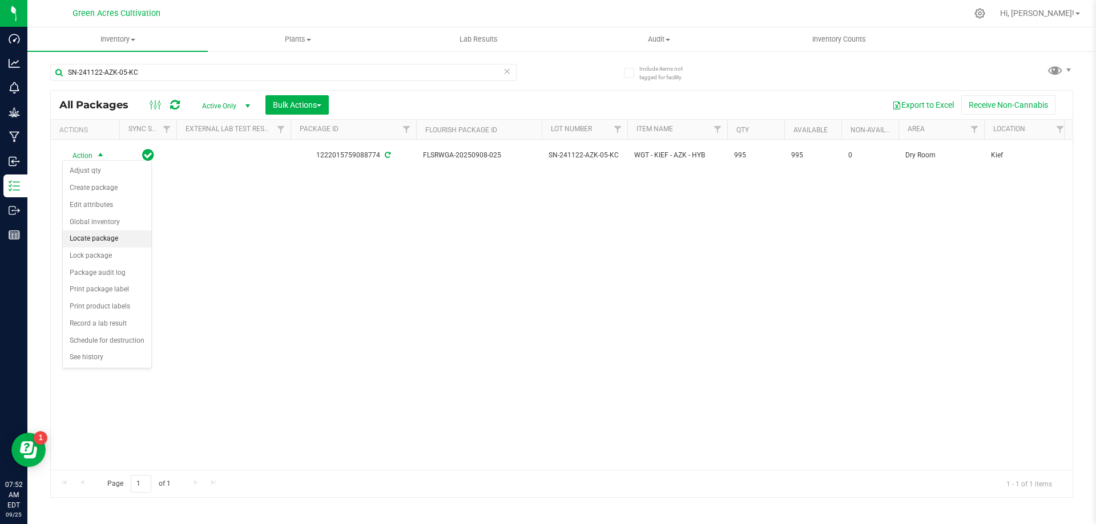
click at [115, 236] on li "Locate package" at bounding box center [107, 239] width 88 height 17
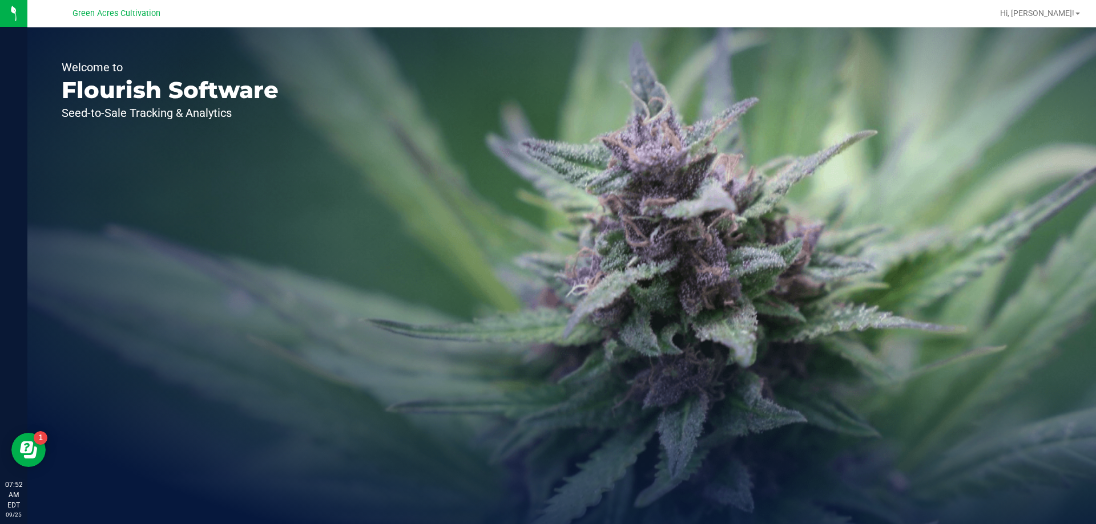
drag, startPoint x: 375, startPoint y: 192, endPoint x: 365, endPoint y: 192, distance: 10.3
click at [370, 192] on div "Welcome to Flourish Software Seed-to-Sale Tracking & Analytics" at bounding box center [561, 275] width 1068 height 497
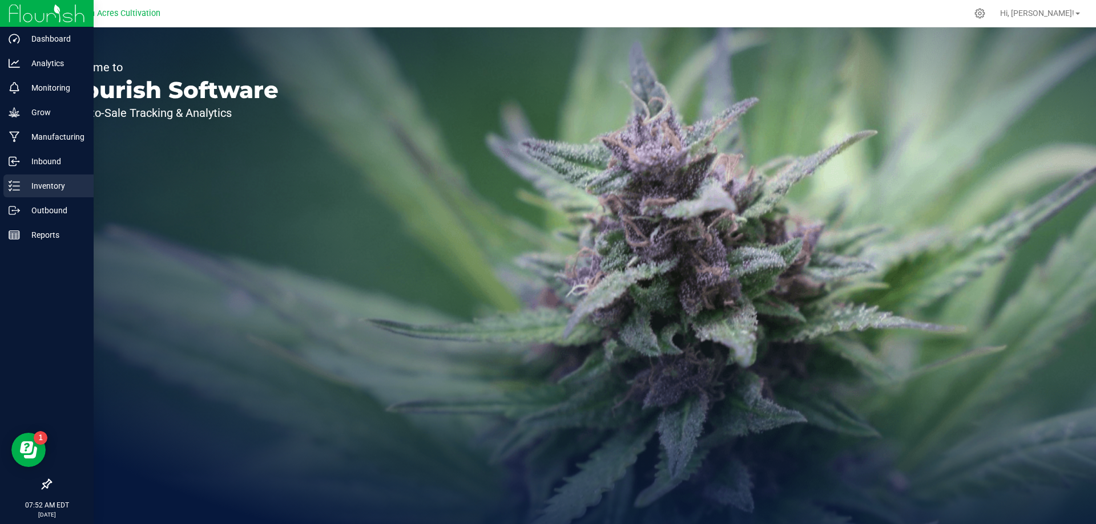
click at [55, 184] on p "Inventory" at bounding box center [54, 186] width 68 height 14
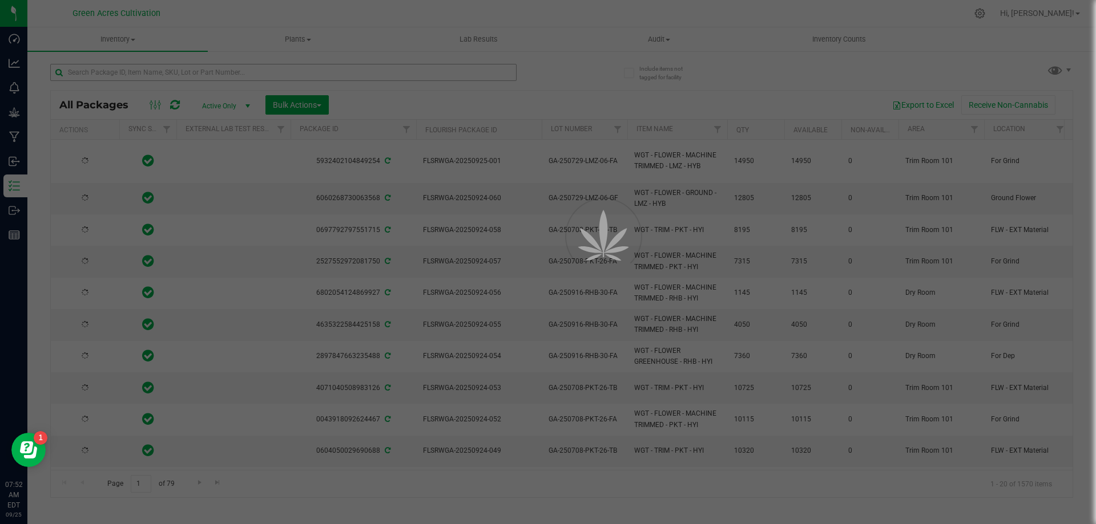
click at [280, 73] on div at bounding box center [548, 262] width 1096 height 524
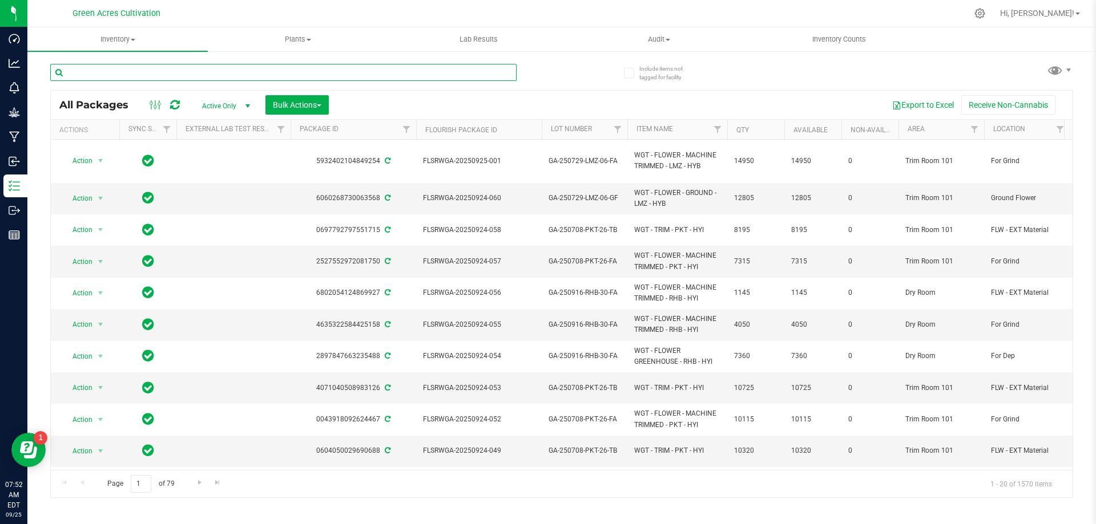
click at [272, 70] on input "text" at bounding box center [283, 72] width 466 height 17
click at [300, 68] on input "text" at bounding box center [283, 72] width 466 height 17
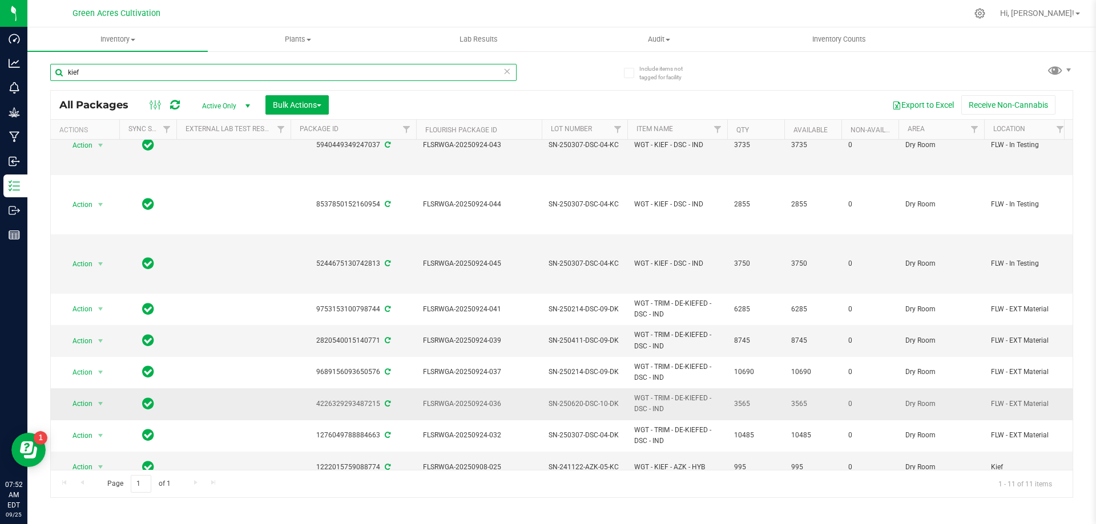
scroll to position [130, 0]
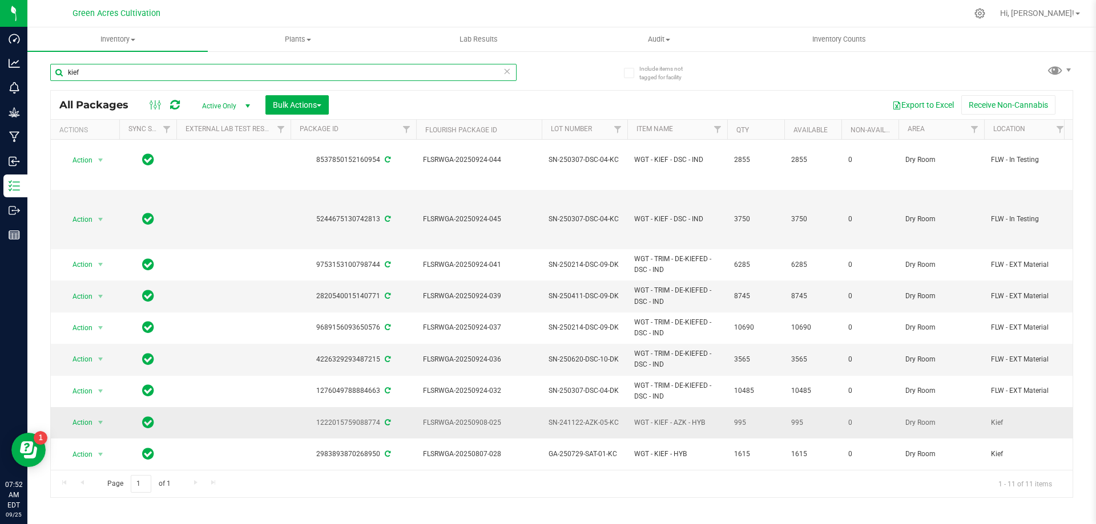
type input "kief"
click at [91, 421] on span "Action" at bounding box center [77, 423] width 31 height 16
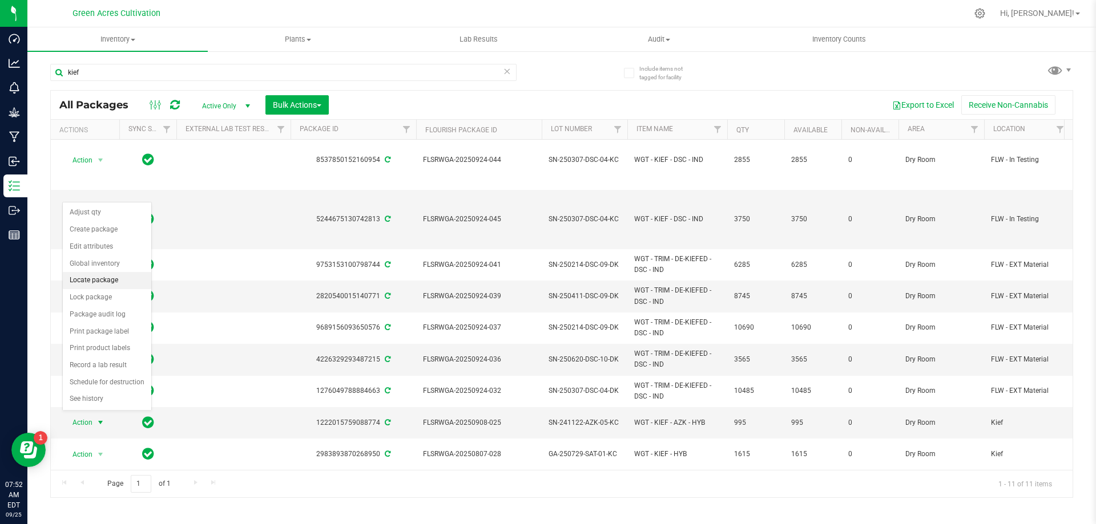
click at [115, 281] on li "Locate package" at bounding box center [107, 280] width 88 height 17
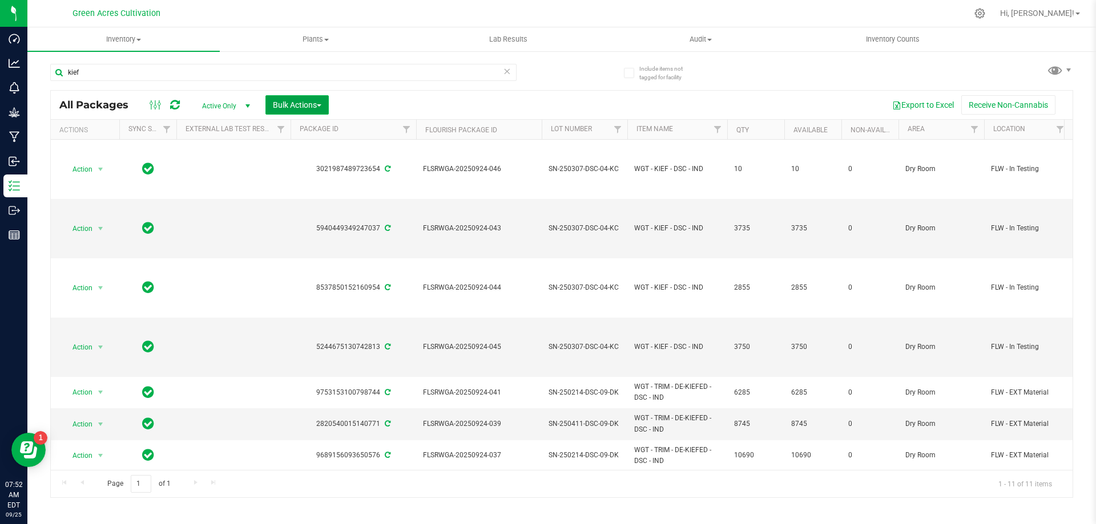
click at [313, 104] on span "Bulk Actions" at bounding box center [297, 104] width 49 height 9
click at [305, 210] on span "Locate packages" at bounding box center [301, 214] width 58 height 9
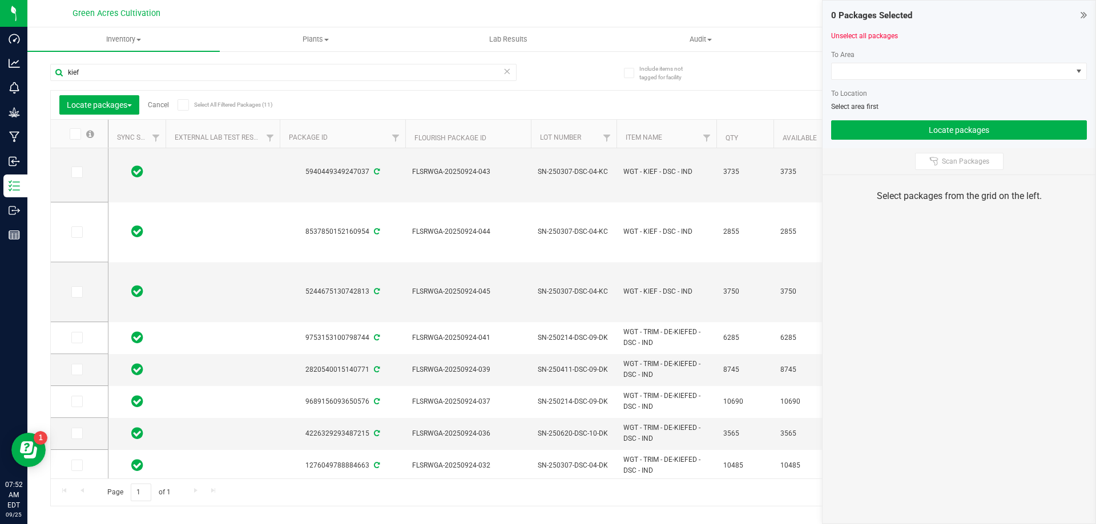
scroll to position [127, 0]
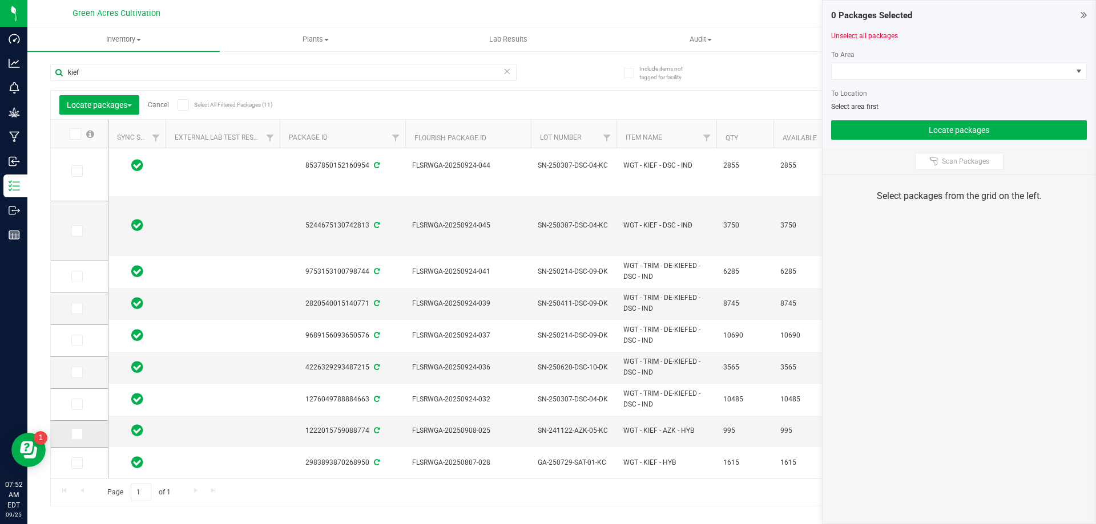
click at [73, 434] on icon at bounding box center [75, 434] width 7 height 0
click at [0, 0] on input "checkbox" at bounding box center [0, 0] width 0 height 0
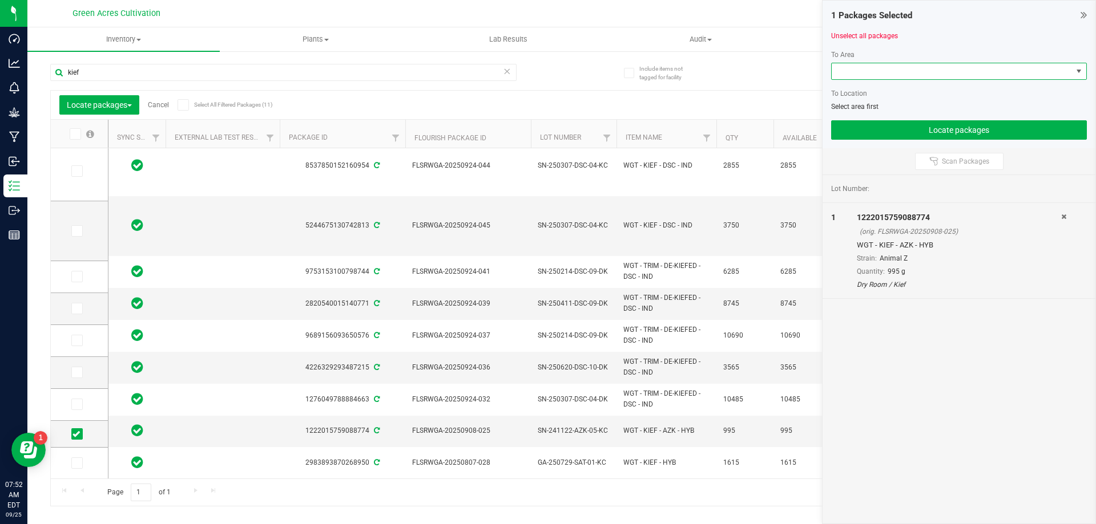
click at [878, 66] on span at bounding box center [951, 71] width 240 height 16
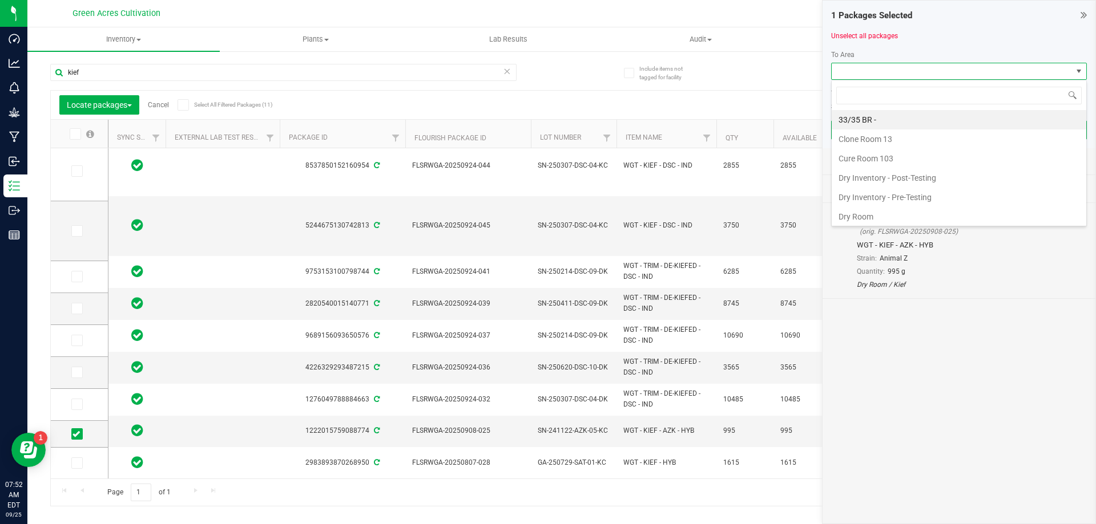
scroll to position [17, 256]
type input "dry"
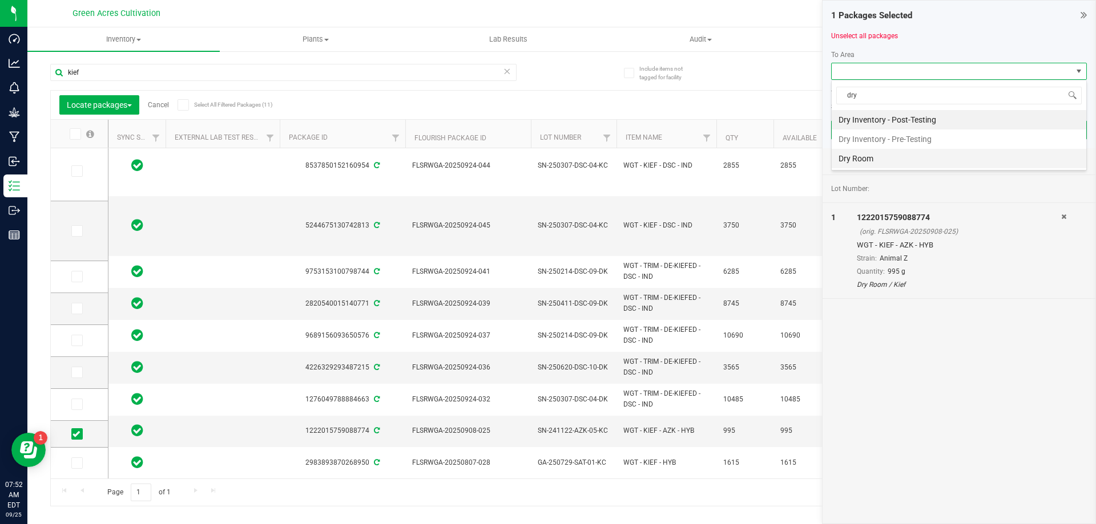
click at [870, 156] on li "Dry Room" at bounding box center [958, 158] width 255 height 19
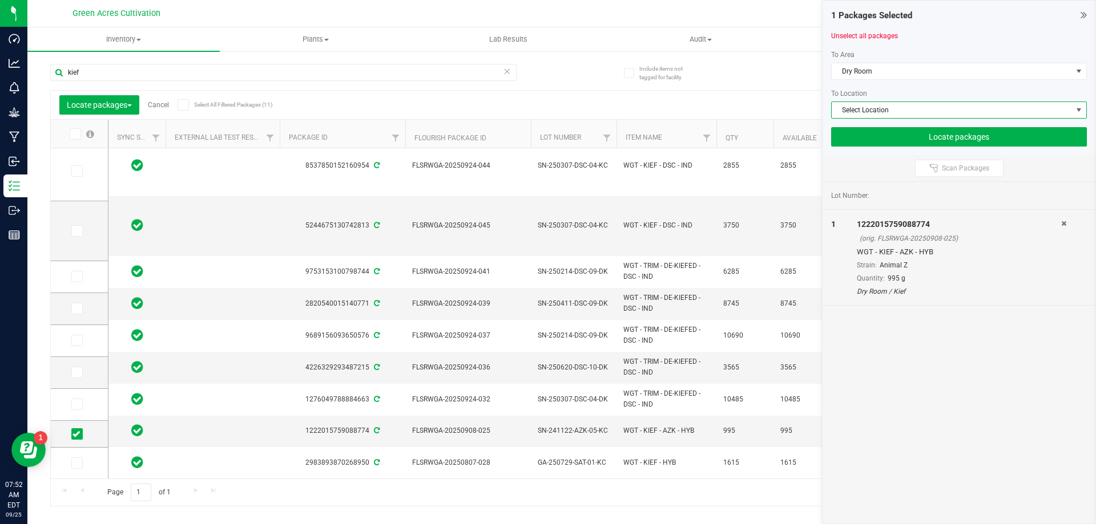
click at [870, 107] on span "Select Location" at bounding box center [951, 110] width 240 height 16
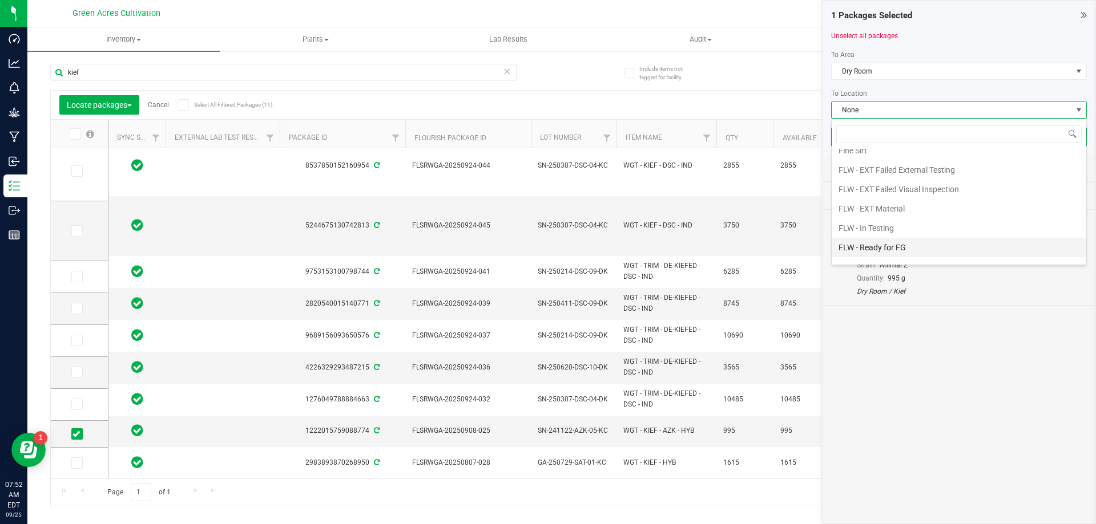
scroll to position [43, 0]
click at [880, 215] on li "FLW - EXT Material" at bounding box center [958, 212] width 255 height 19
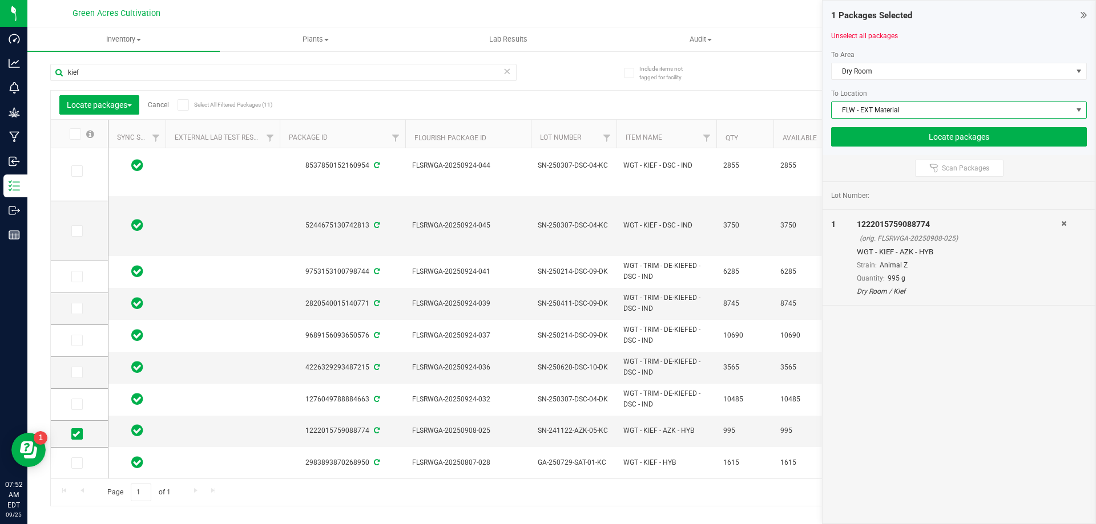
click at [946, 91] on div "To Location" at bounding box center [959, 93] width 256 height 10
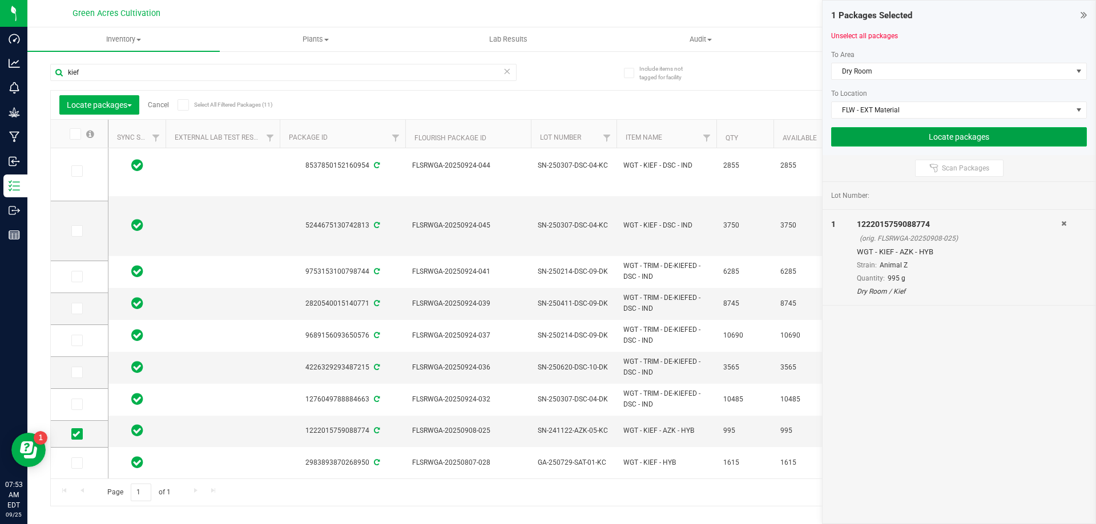
click at [924, 135] on button "Locate packages" at bounding box center [959, 136] width 256 height 19
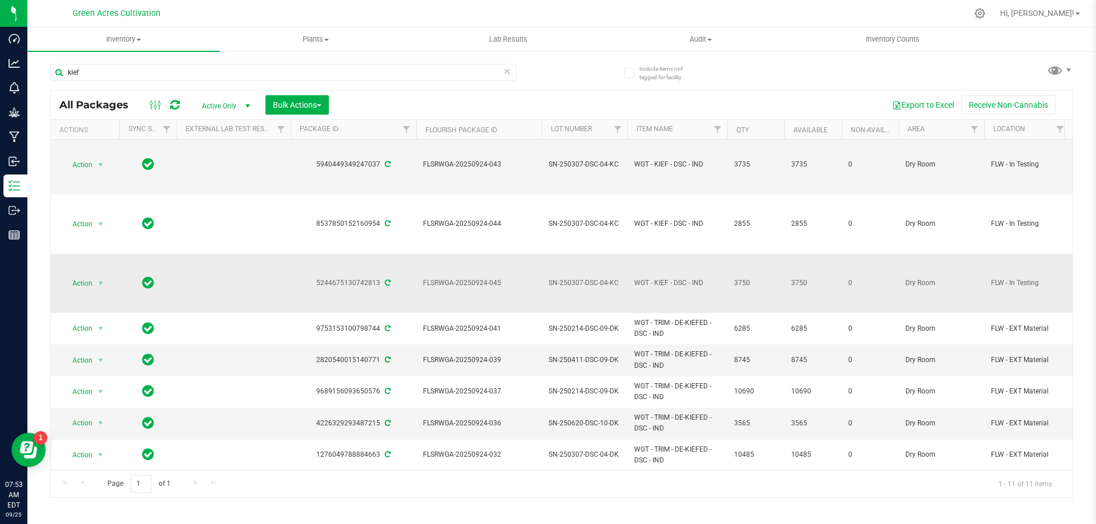
scroll to position [130, 0]
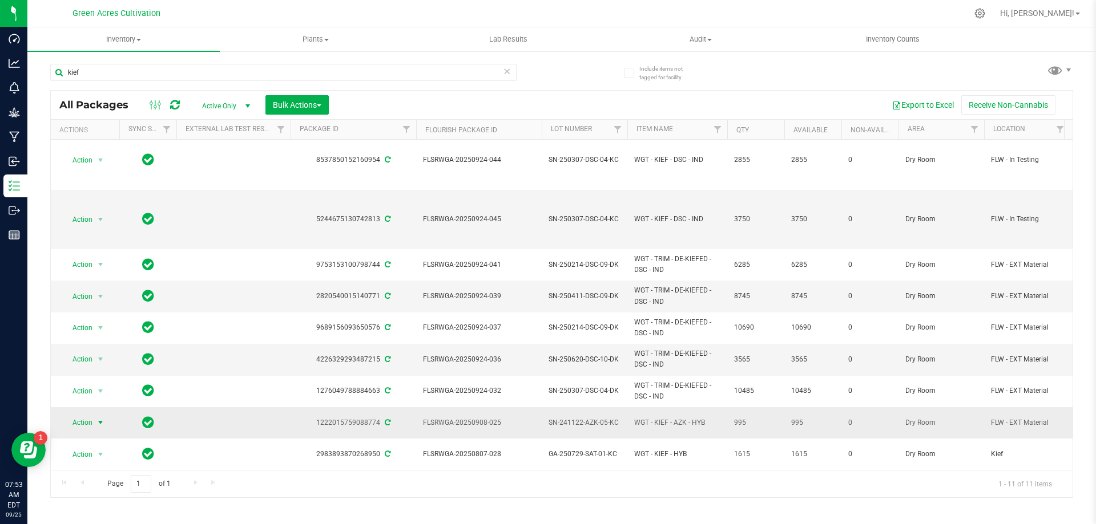
click at [78, 420] on span "Action" at bounding box center [77, 423] width 31 height 16
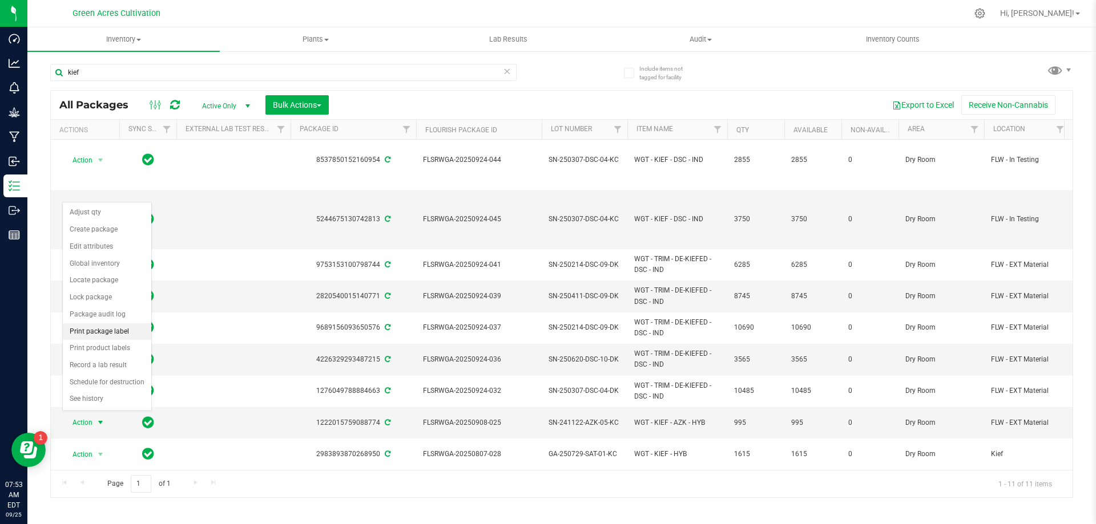
click at [112, 333] on li "Print package label" at bounding box center [107, 332] width 88 height 17
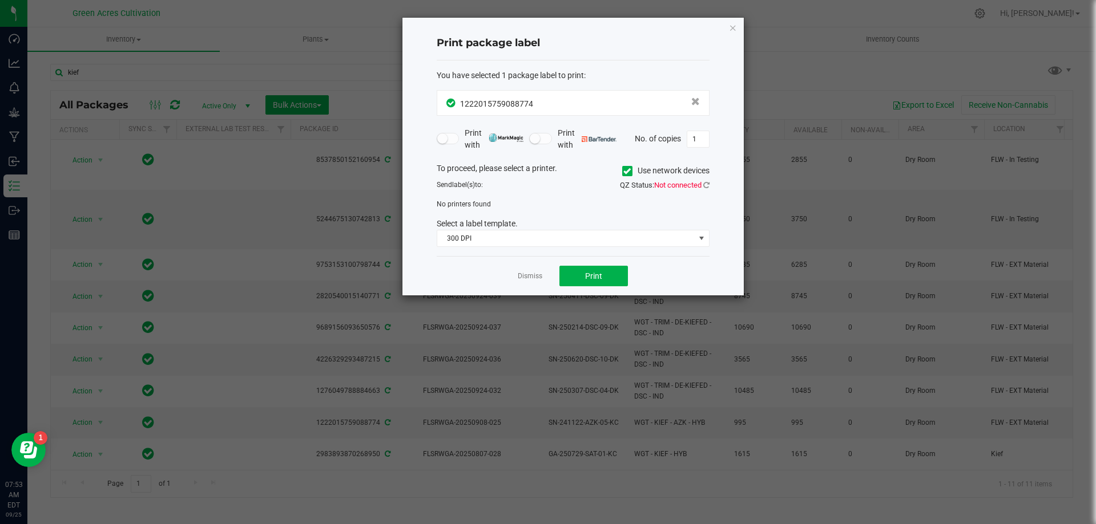
click at [623, 171] on icon at bounding box center [626, 171] width 7 height 0
click at [0, 0] on input "Use network devices" at bounding box center [0, 0] width 0 height 0
click at [710, 191] on div "QZ Status: Not connected" at bounding box center [645, 185] width 145 height 11
click at [709, 187] on icon at bounding box center [706, 184] width 6 height 7
click at [544, 235] on span "300 DPI" at bounding box center [565, 239] width 257 height 16
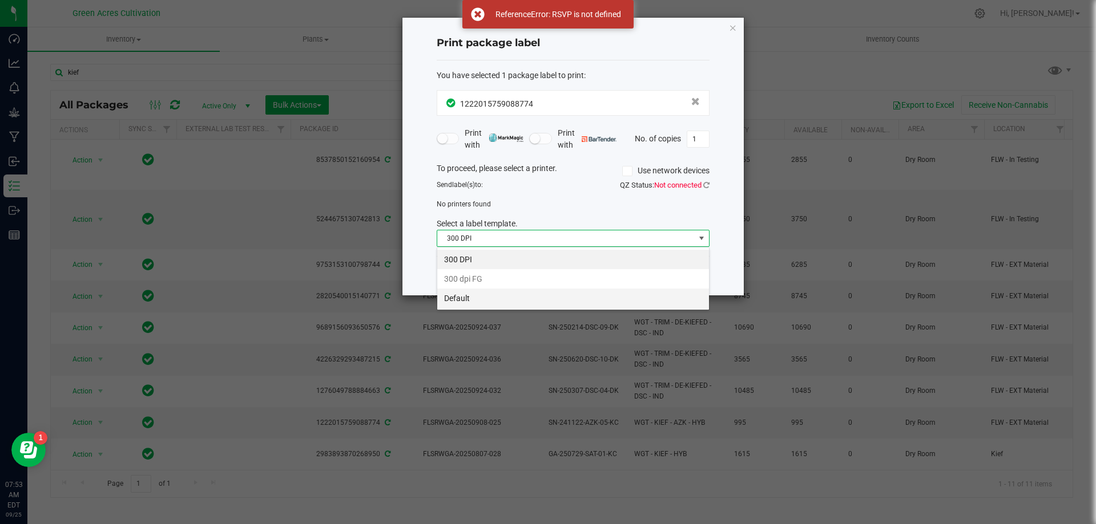
scroll to position [17, 273]
click at [510, 297] on li "Default" at bounding box center [573, 298] width 272 height 19
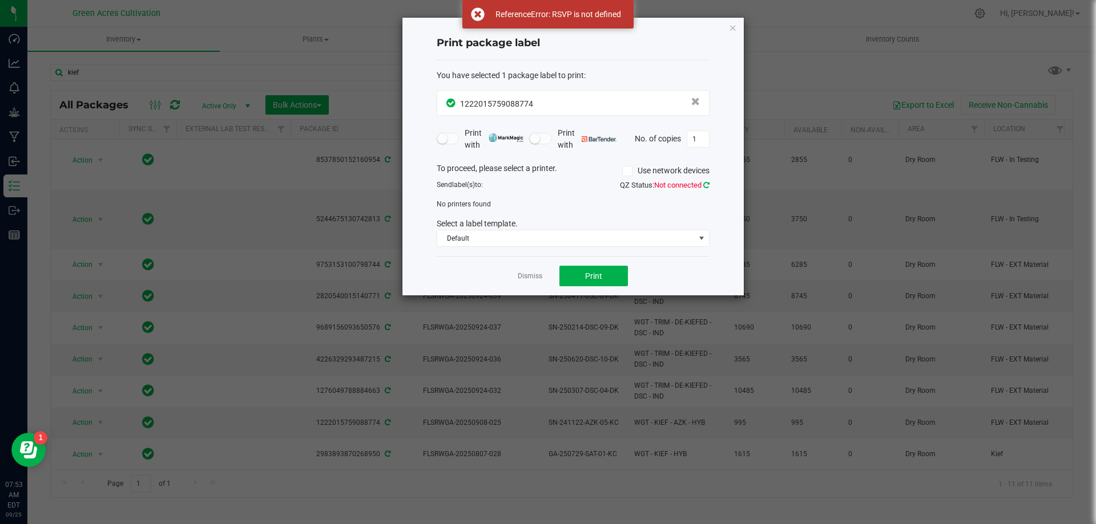
click at [704, 185] on icon at bounding box center [706, 184] width 6 height 7
drag, startPoint x: 545, startPoint y: 274, endPoint x: 540, endPoint y: 277, distance: 5.9
click at [542, 275] on div "Dismiss Print" at bounding box center [573, 275] width 273 height 39
click at [539, 277] on link "Dismiss" at bounding box center [530, 277] width 25 height 10
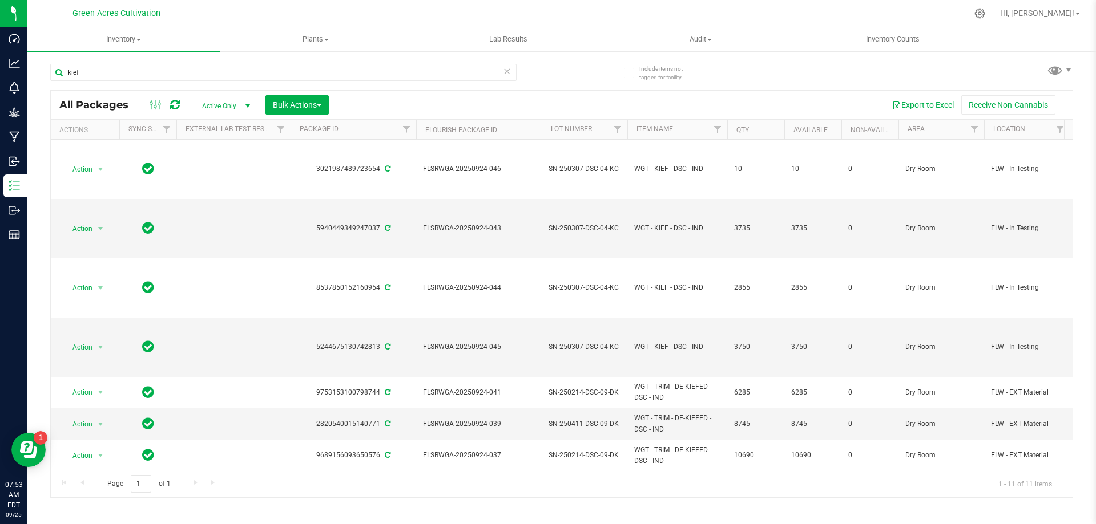
scroll to position [130, 0]
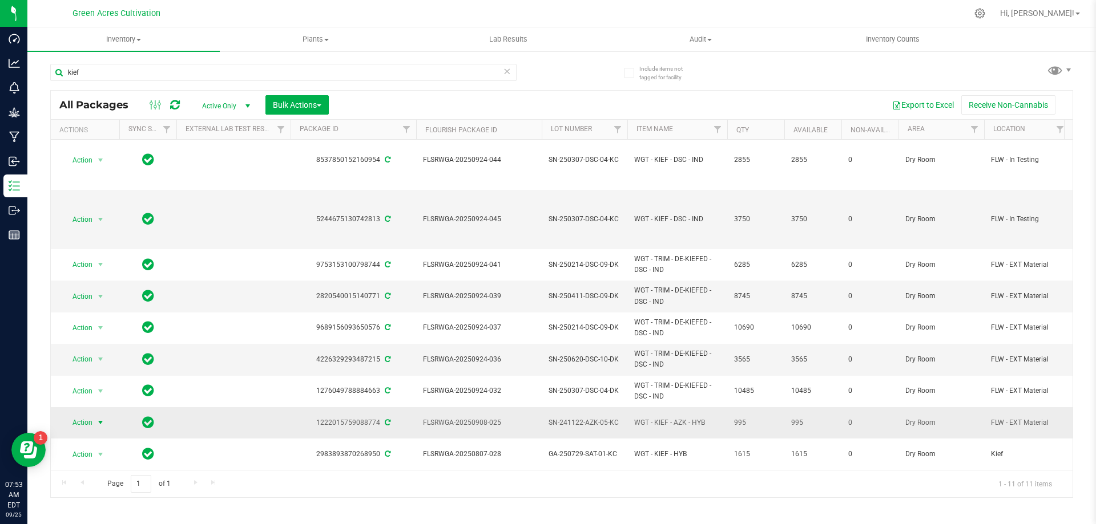
click at [80, 419] on span "Action" at bounding box center [77, 423] width 31 height 16
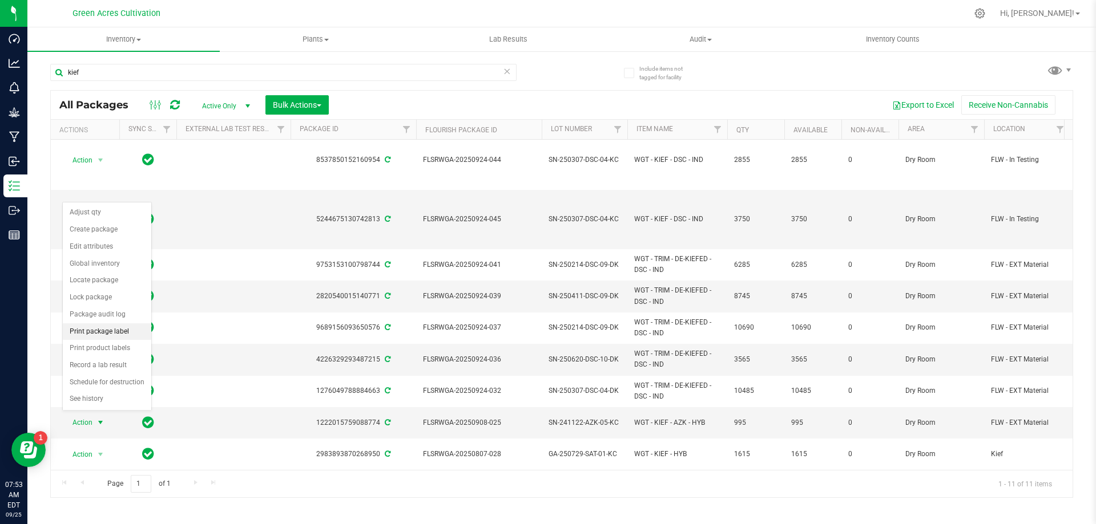
click at [108, 335] on li "Print package label" at bounding box center [107, 332] width 88 height 17
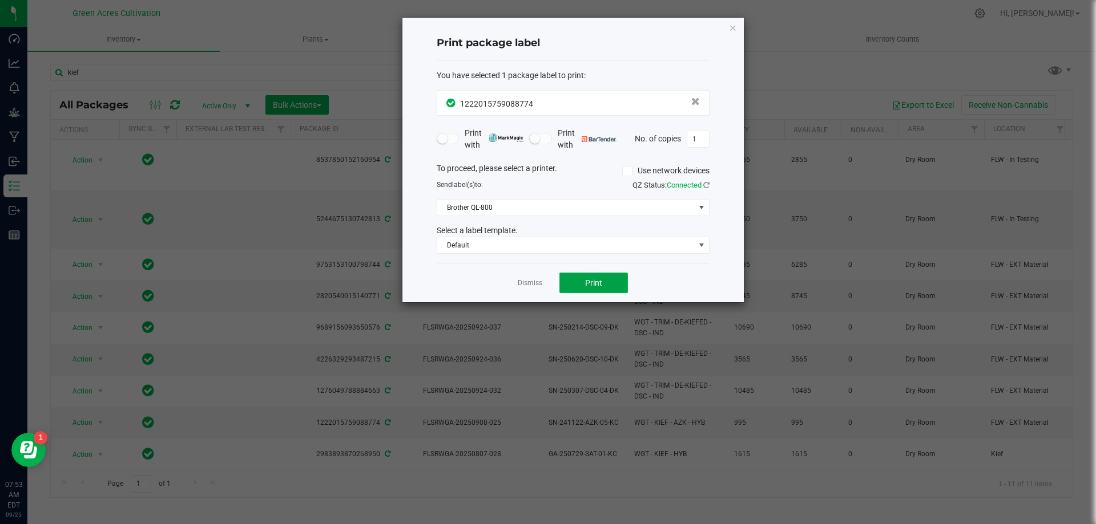
click at [574, 285] on button "Print" at bounding box center [593, 283] width 68 height 21
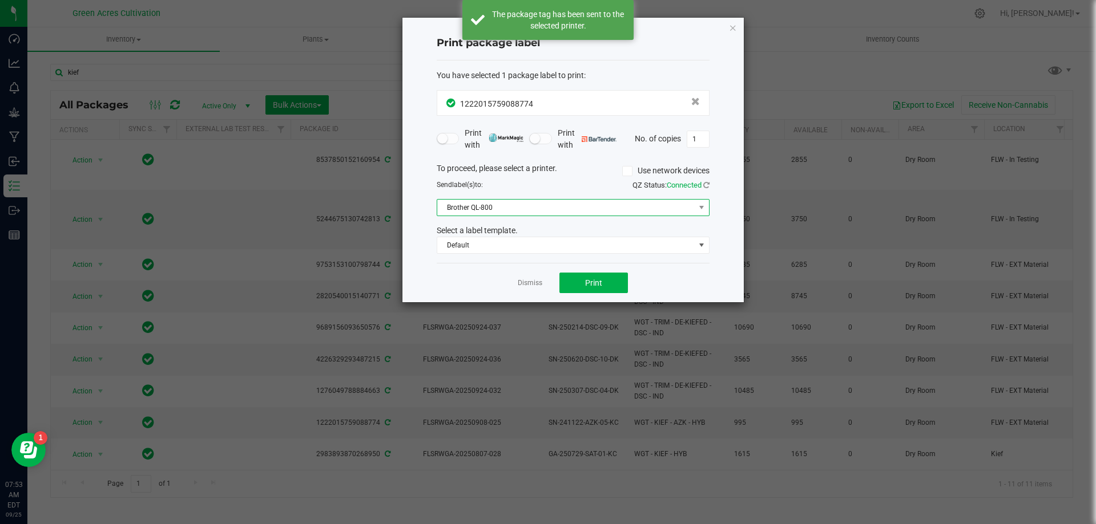
click at [544, 209] on span "Brother QL-800" at bounding box center [565, 208] width 257 height 16
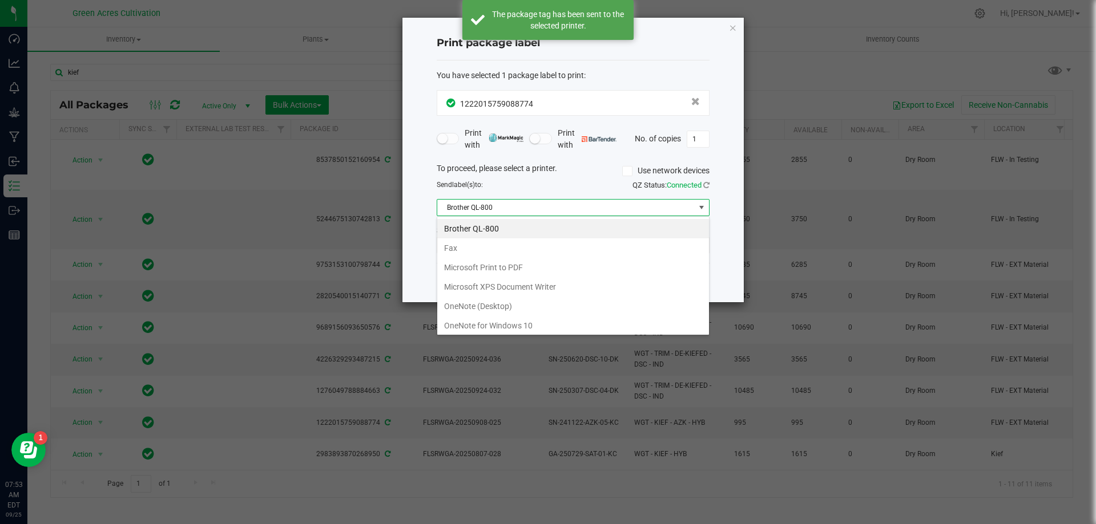
scroll to position [41, 0]
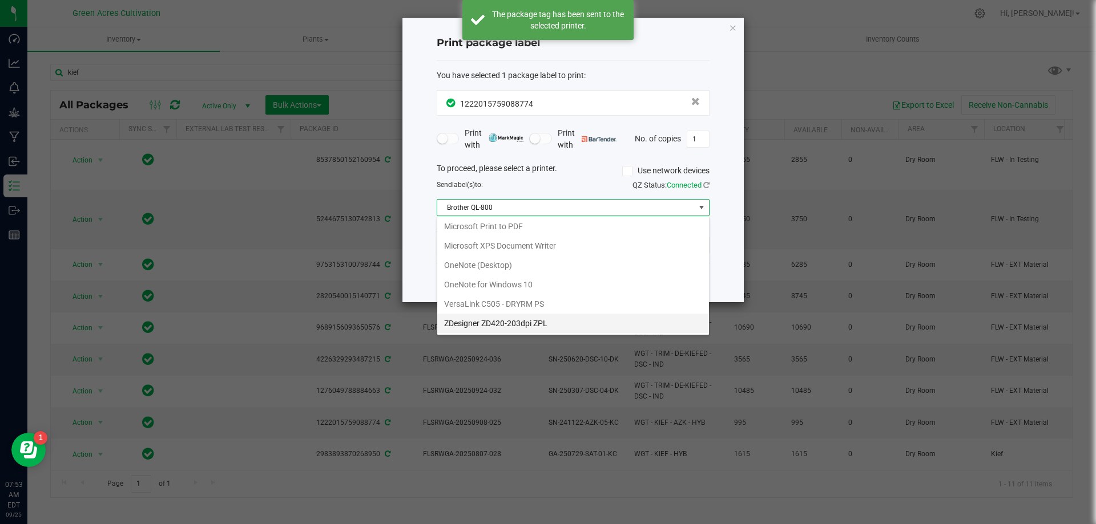
click at [521, 321] on ZPL "ZDesigner ZD420-203dpi ZPL" at bounding box center [573, 323] width 272 height 19
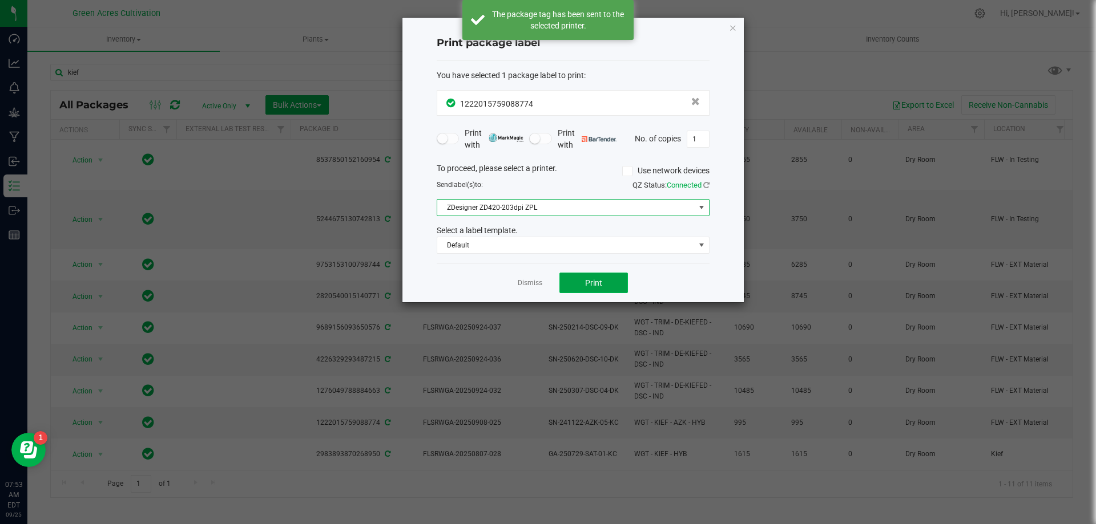
click at [594, 290] on button "Print" at bounding box center [593, 283] width 68 height 21
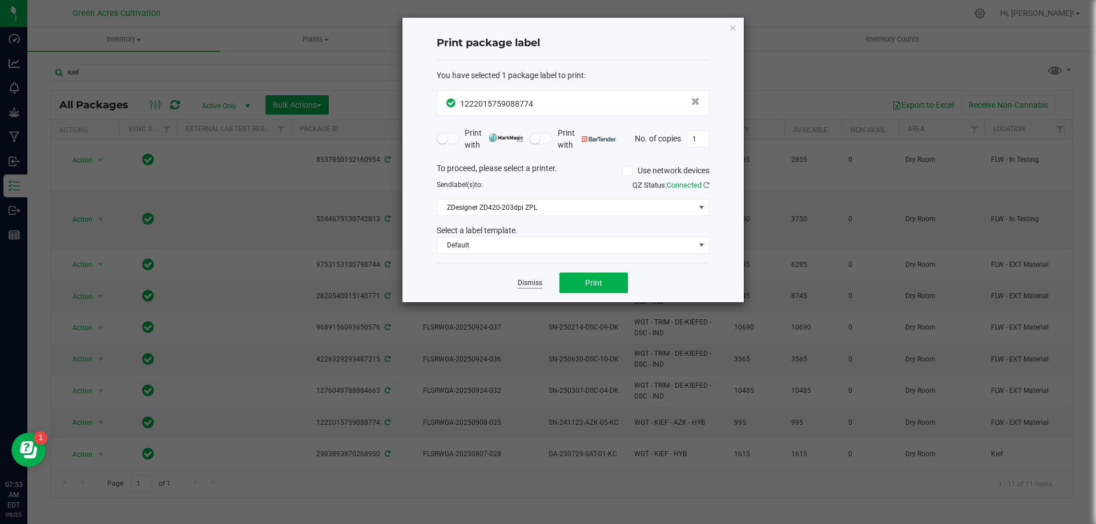
click at [533, 286] on link "Dismiss" at bounding box center [530, 283] width 25 height 10
